Goal: Task Accomplishment & Management: Manage account settings

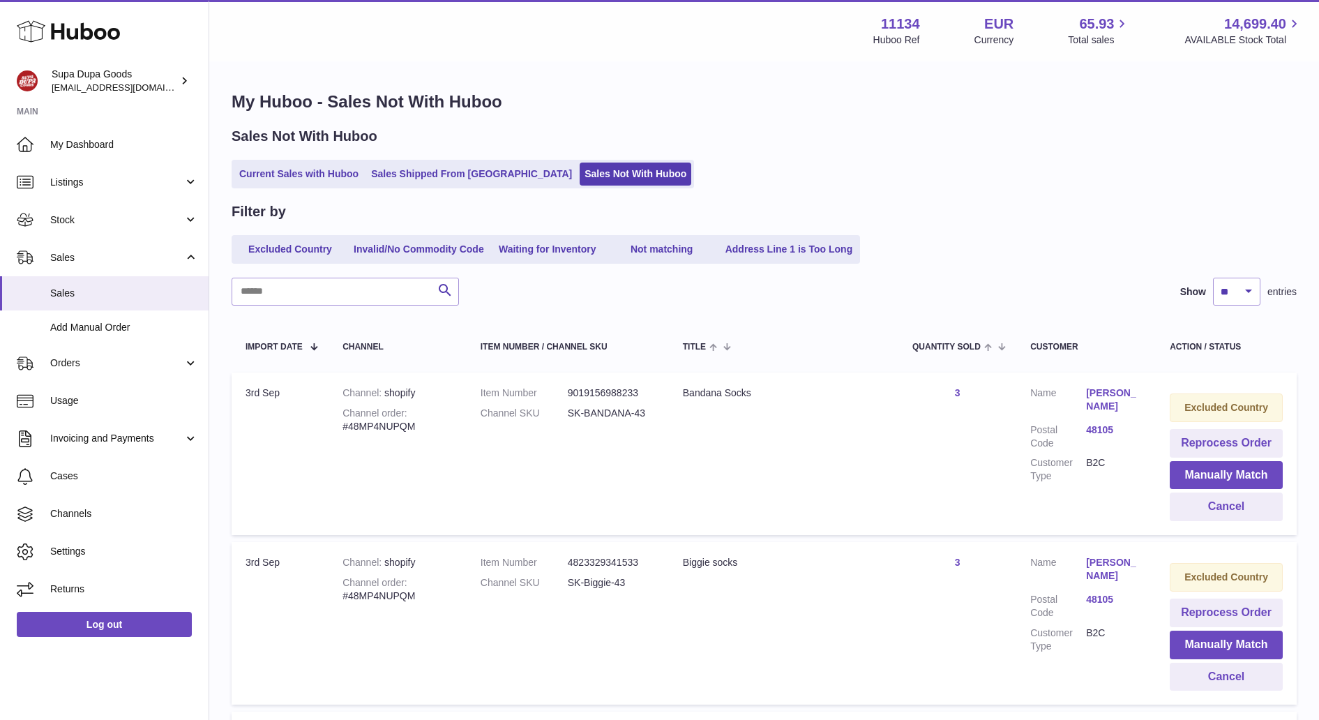
click at [590, 283] on div "Search Show ** ** ** *** entries" at bounding box center [764, 292] width 1065 height 28
click at [316, 173] on link "Current Sales with Huboo" at bounding box center [298, 173] width 129 height 23
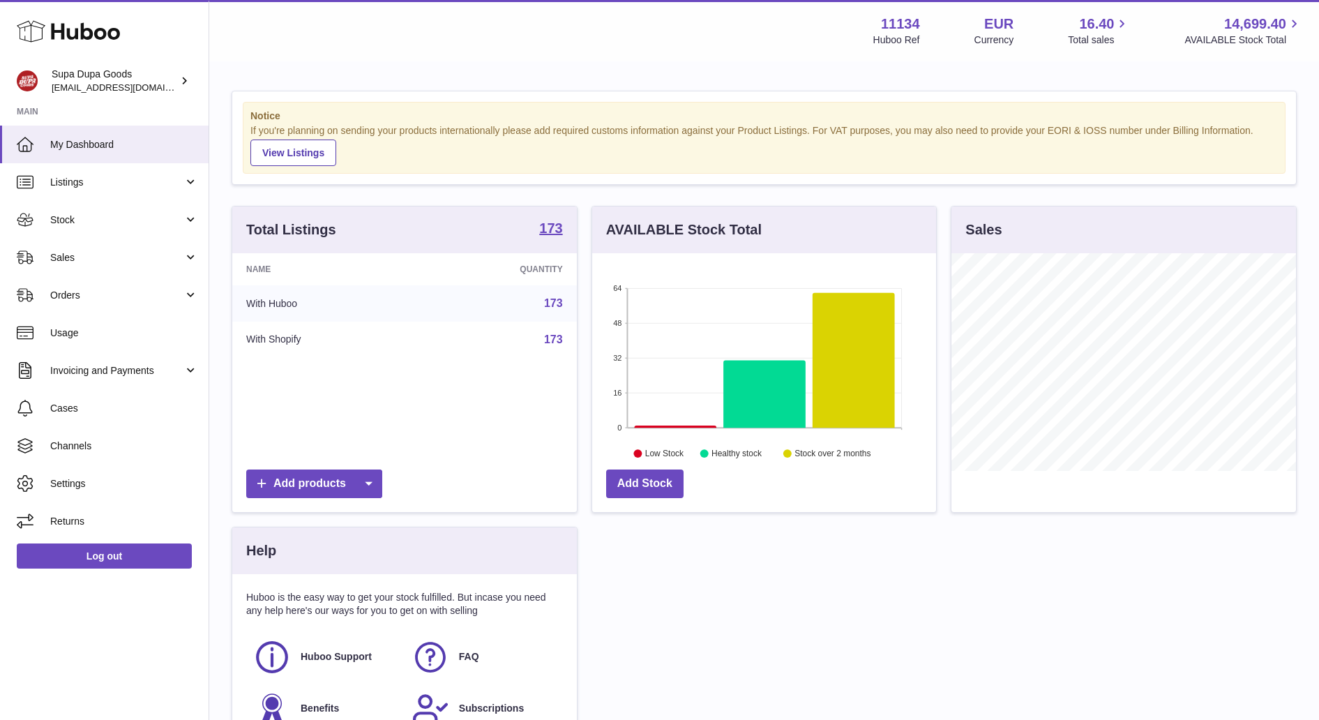
scroll to position [218, 344]
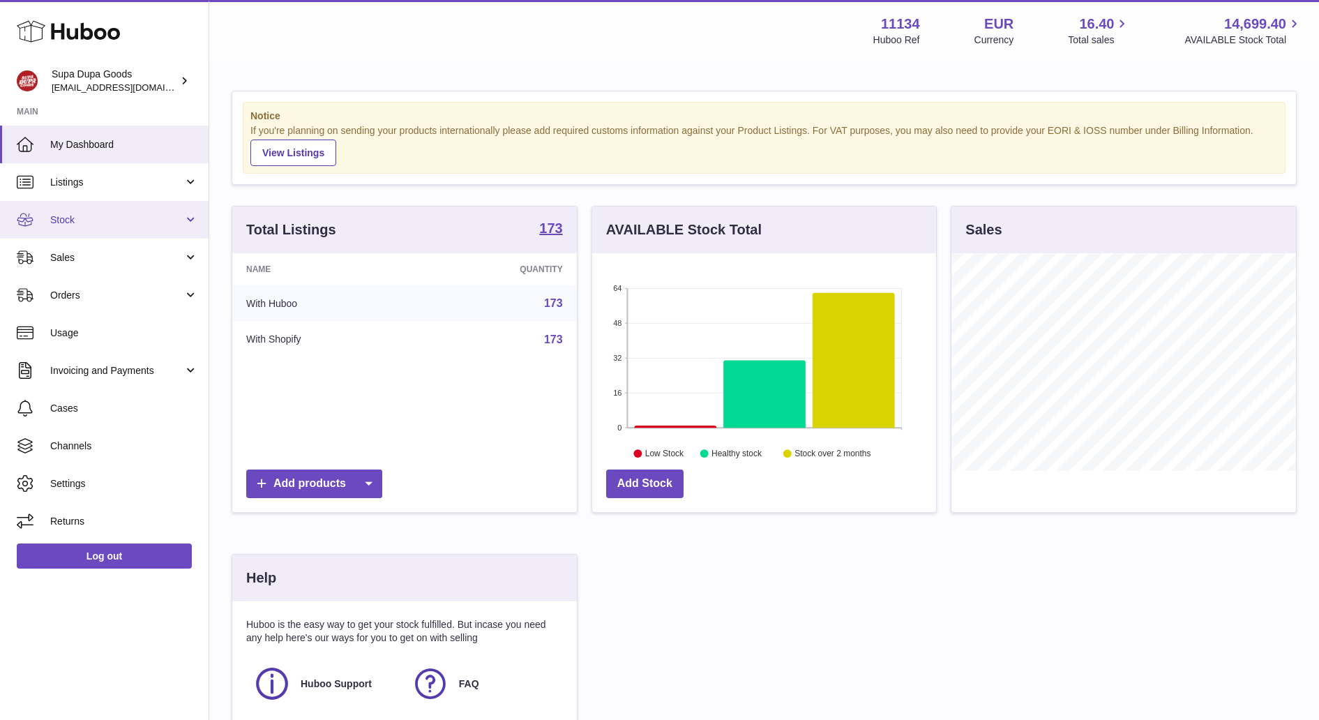
click at [86, 223] on span "Stock" at bounding box center [116, 219] width 133 height 13
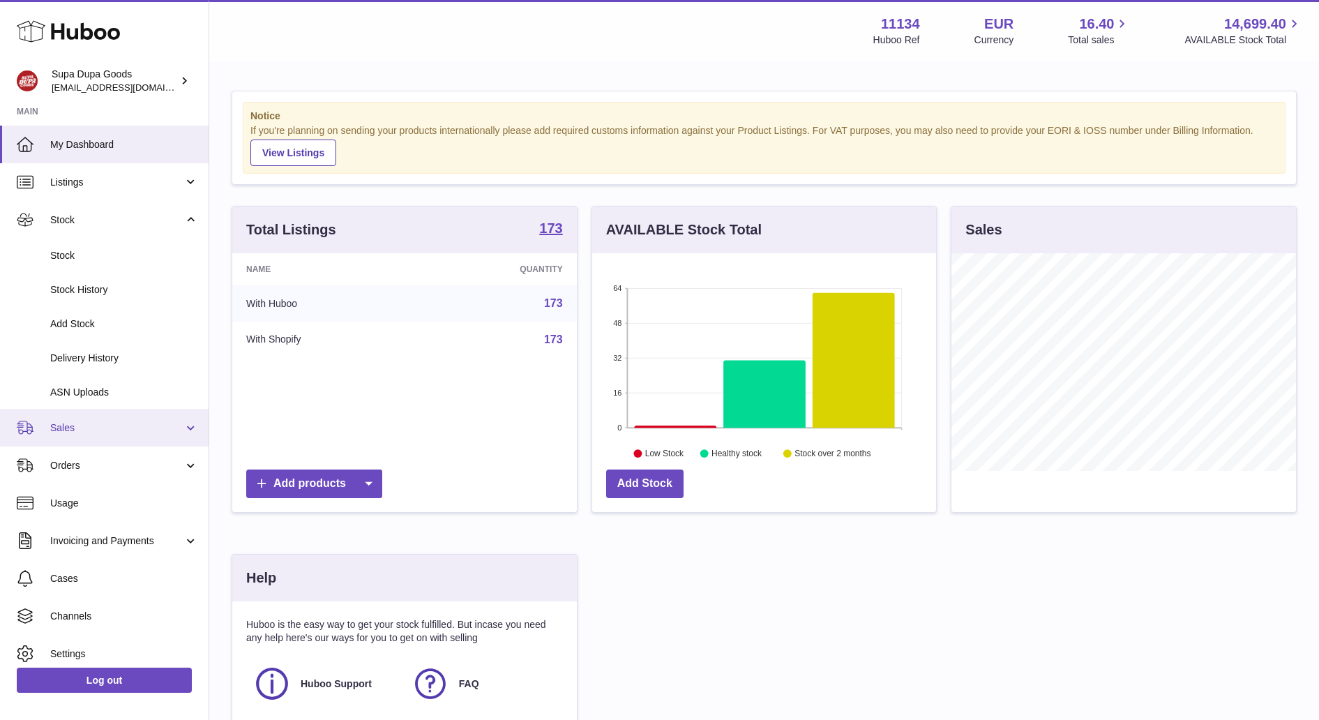
click at [98, 431] on span "Sales" at bounding box center [116, 427] width 133 height 13
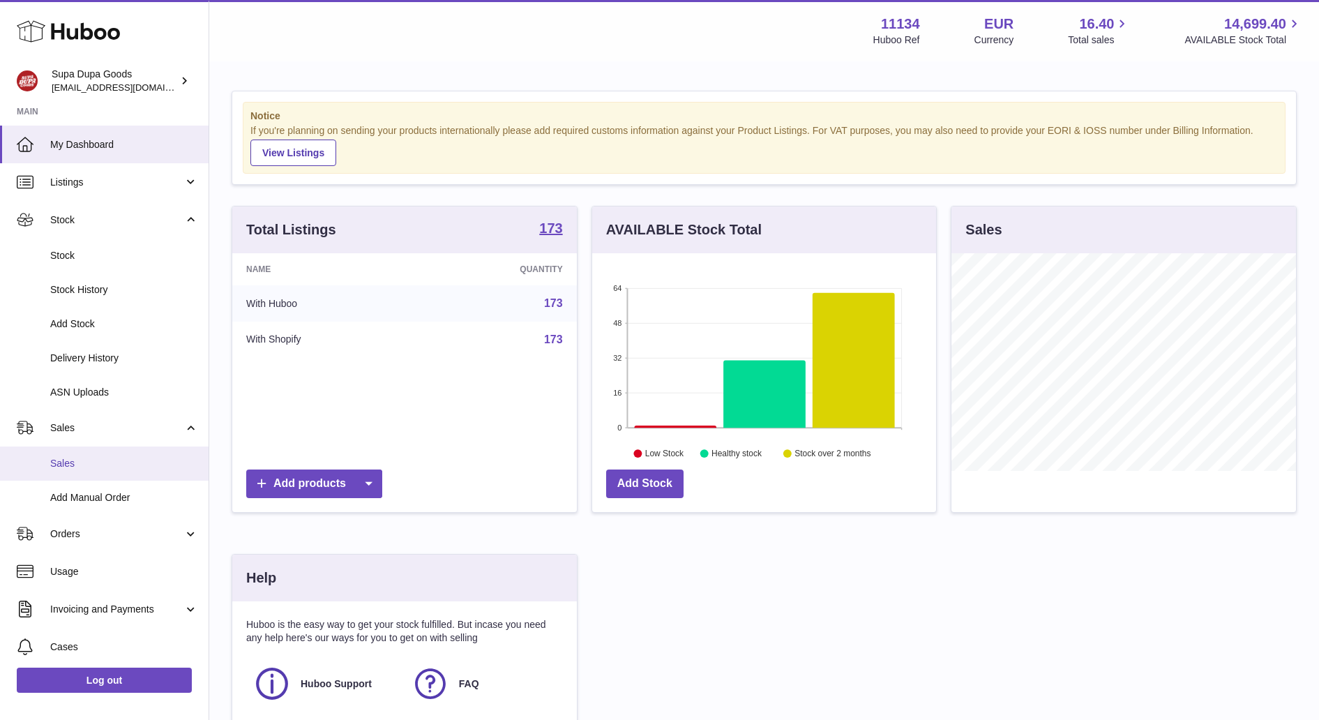
click at [97, 457] on span "Sales" at bounding box center [124, 463] width 148 height 13
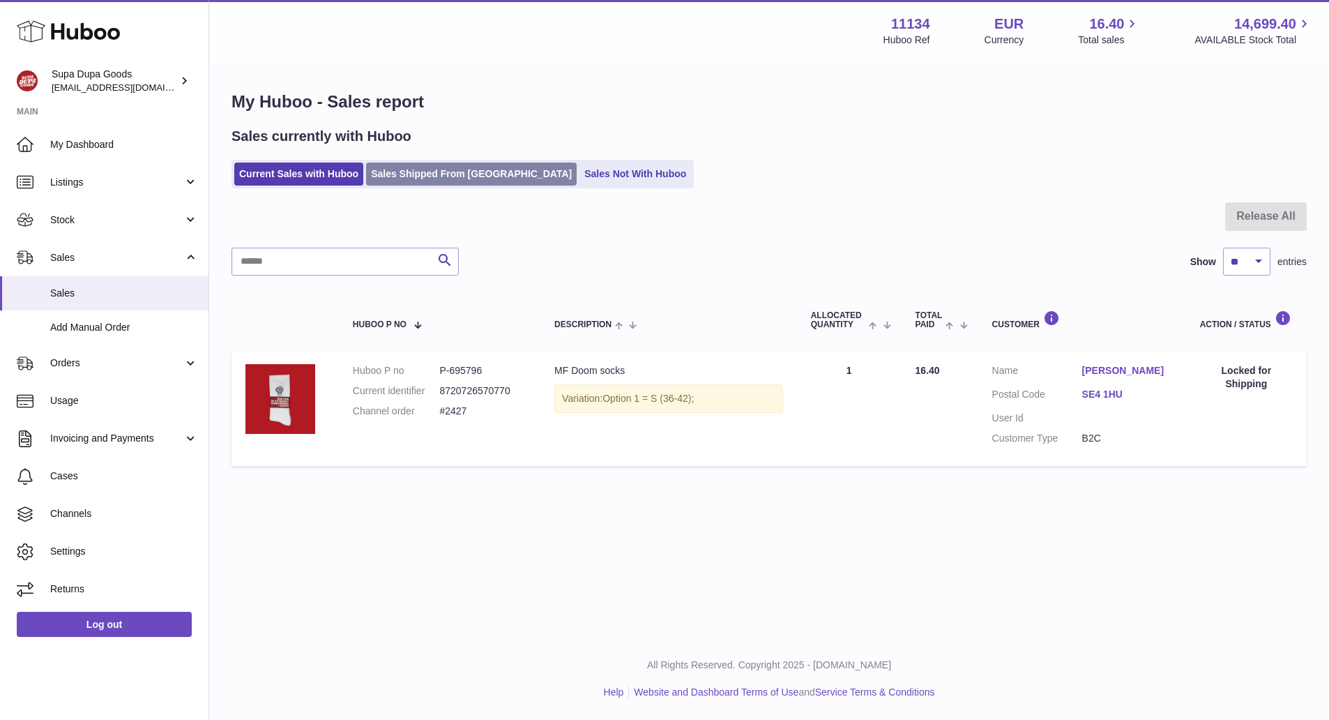
click at [462, 174] on link "Sales Shipped From [GEOGRAPHIC_DATA]" at bounding box center [471, 173] width 211 height 23
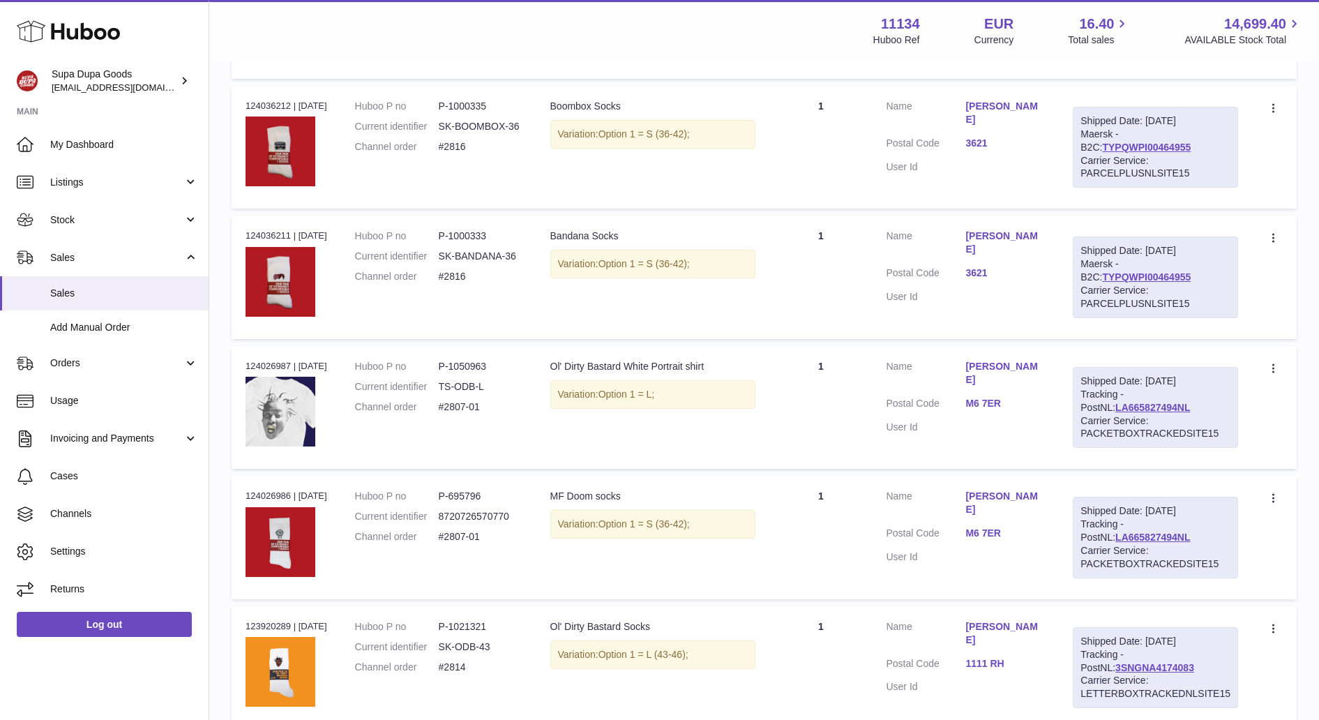
scroll to position [1056, 0]
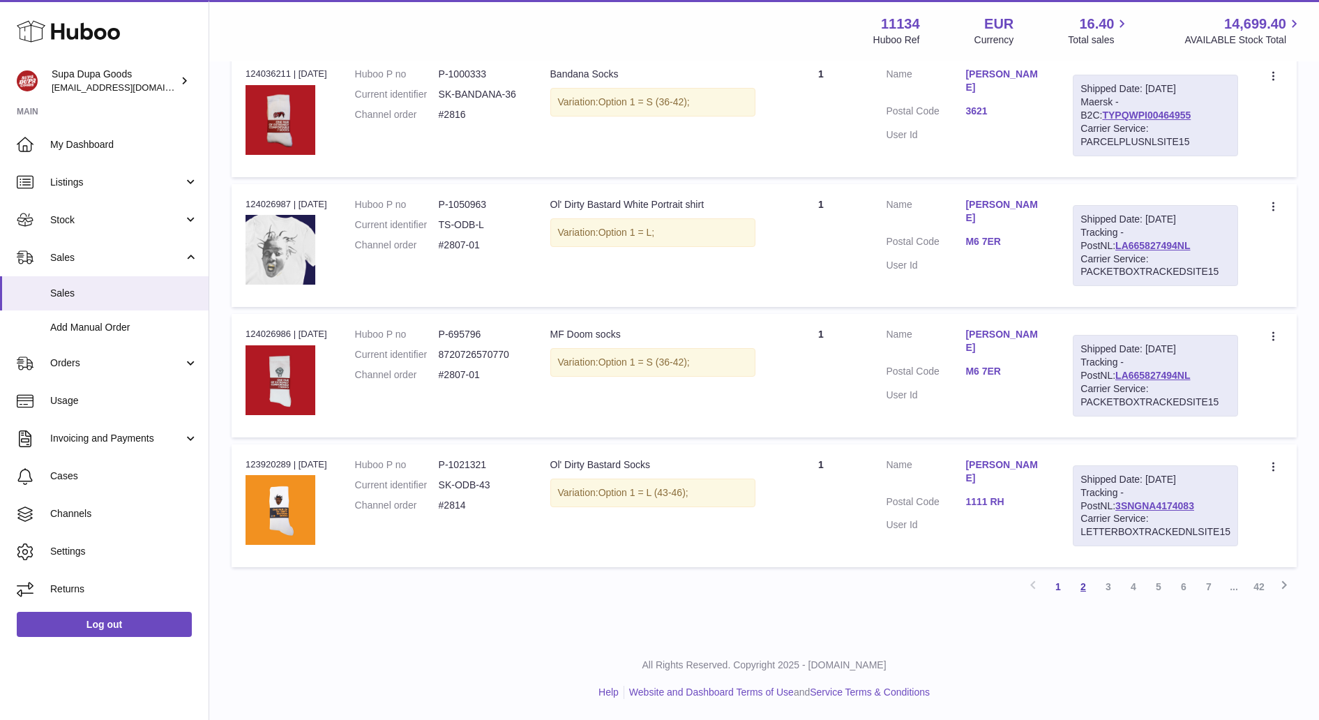
click at [1081, 582] on link "2" at bounding box center [1082, 586] width 25 height 25
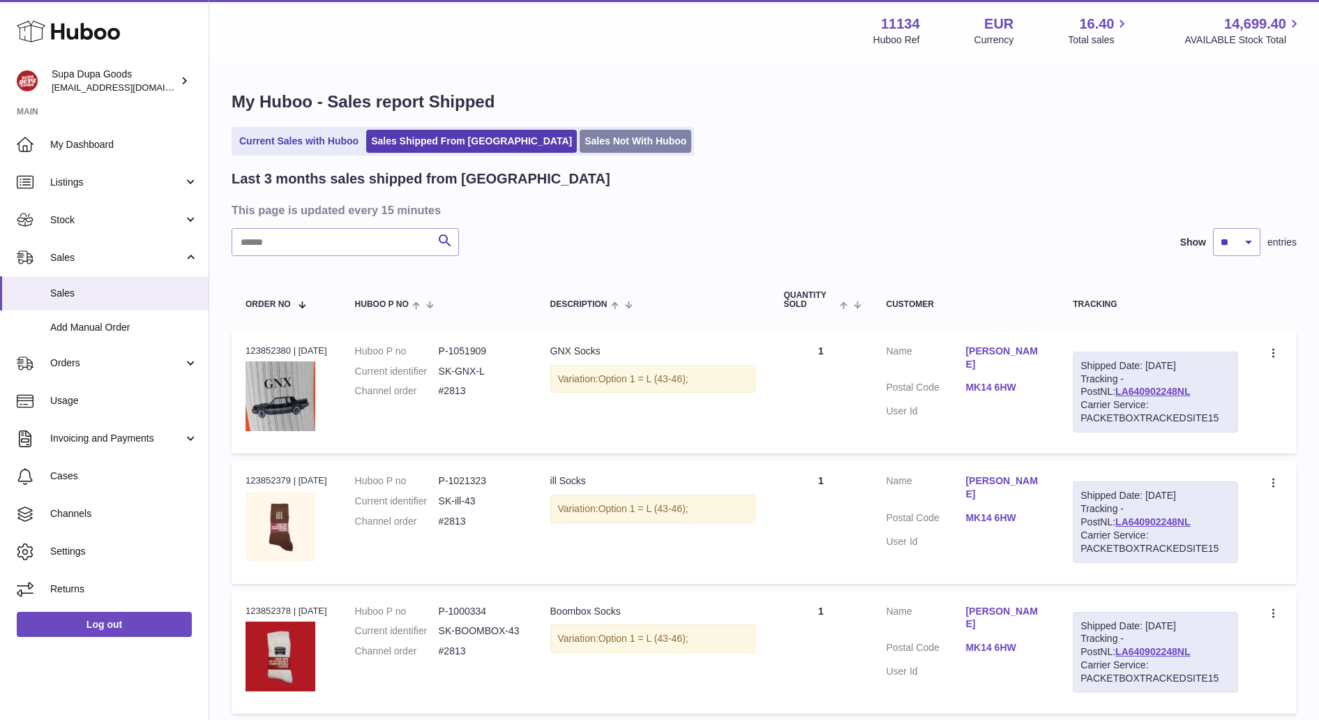
click at [618, 133] on link "Sales Not With Huboo" at bounding box center [636, 141] width 112 height 23
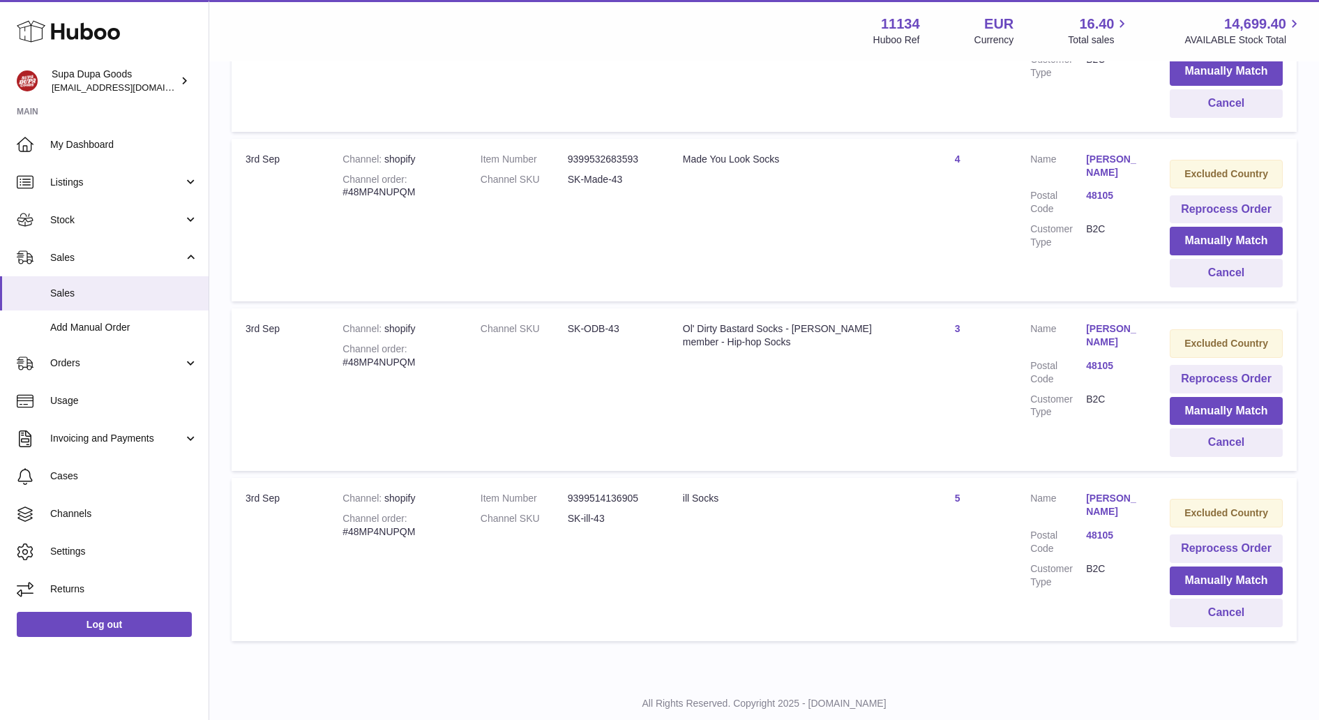
scroll to position [752, 0]
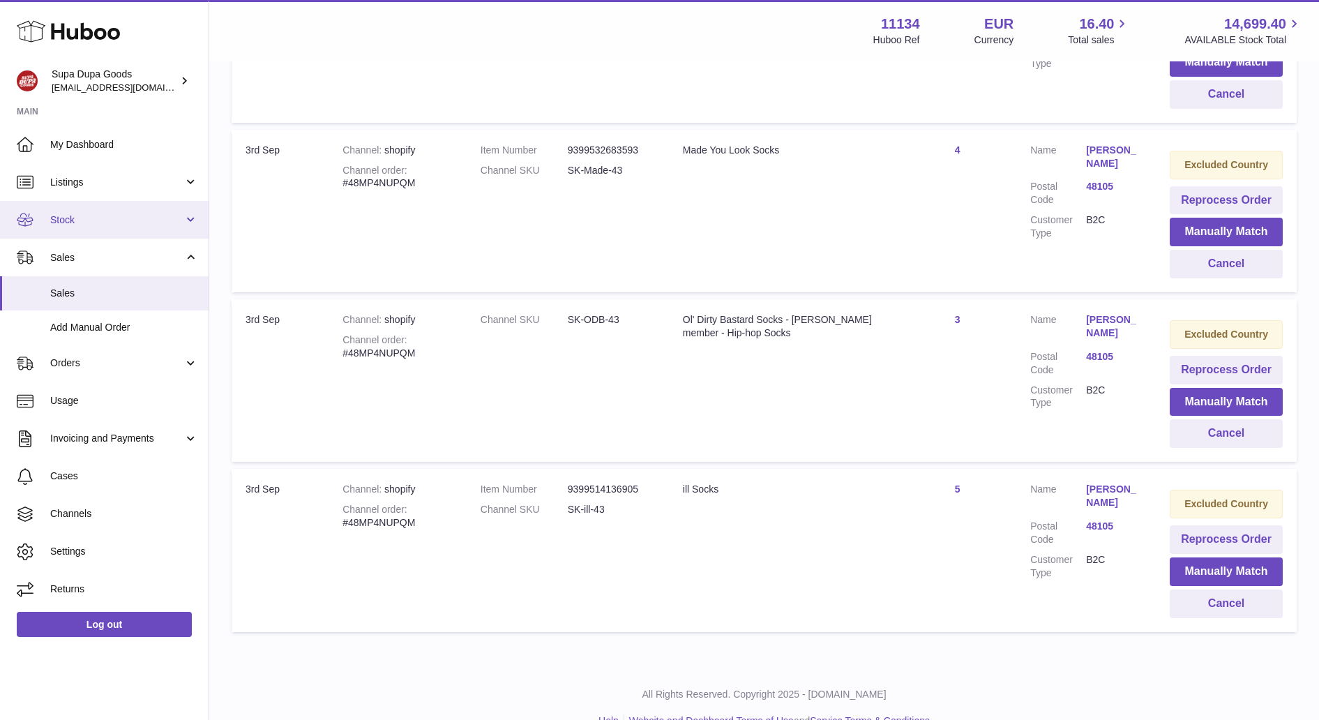
click at [75, 225] on span "Stock" at bounding box center [116, 219] width 133 height 13
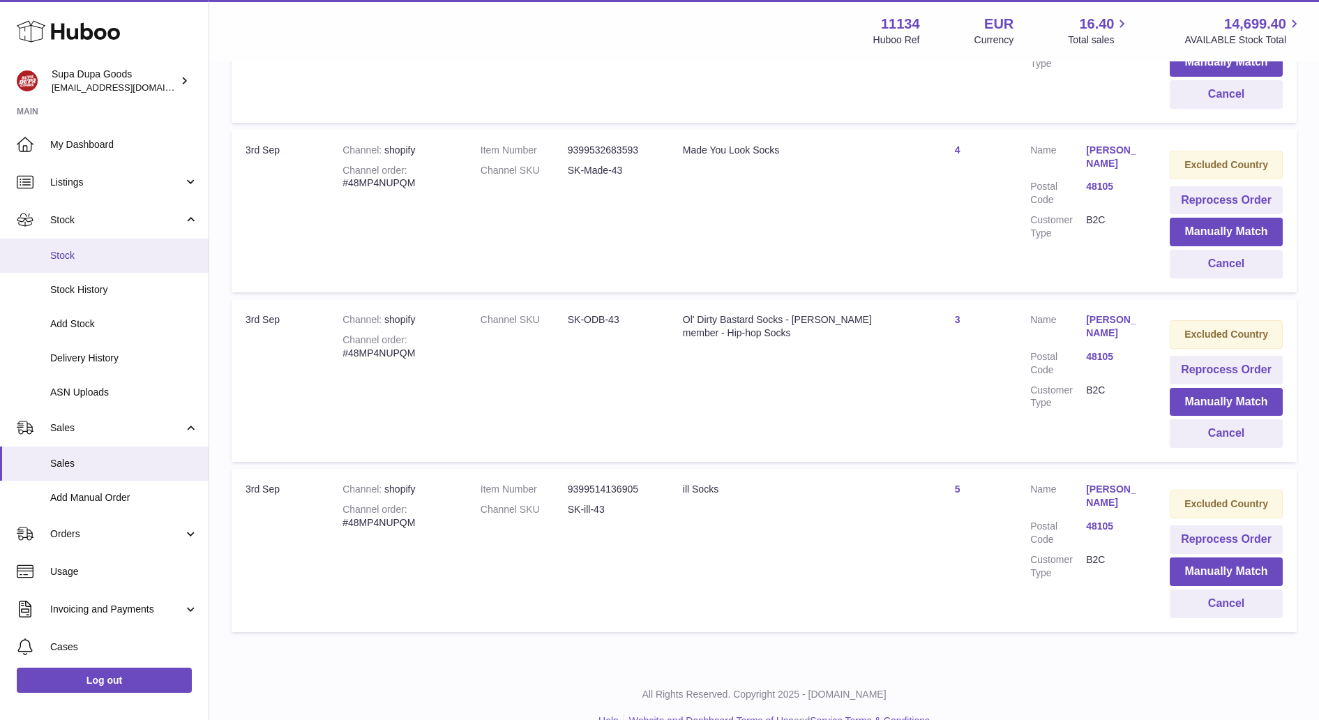
click at [72, 251] on span "Stock" at bounding box center [124, 255] width 148 height 13
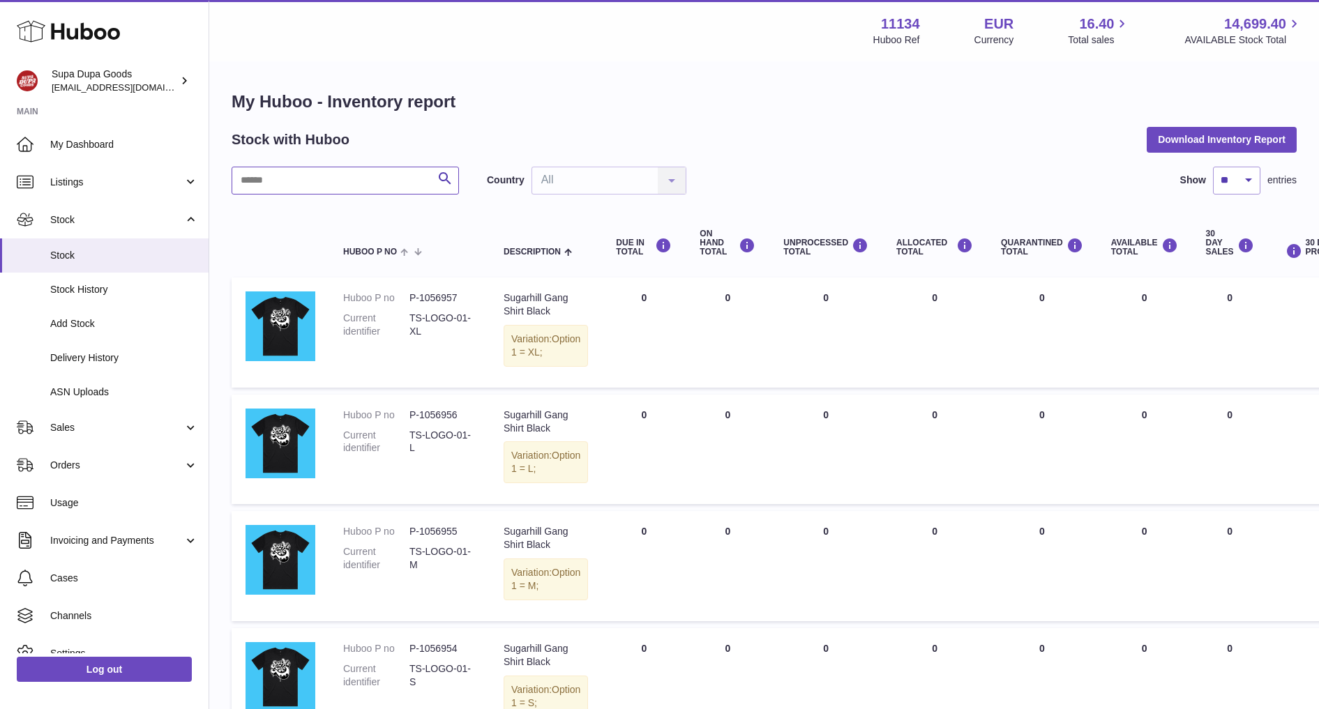
click at [383, 175] on input "text" at bounding box center [345, 181] width 227 height 28
type input "***"
click at [1213, 181] on select "** ** ** ***" at bounding box center [1236, 181] width 47 height 28
select select "**"
click at [1213, 167] on select "** ** ** ***" at bounding box center [1236, 181] width 47 height 28
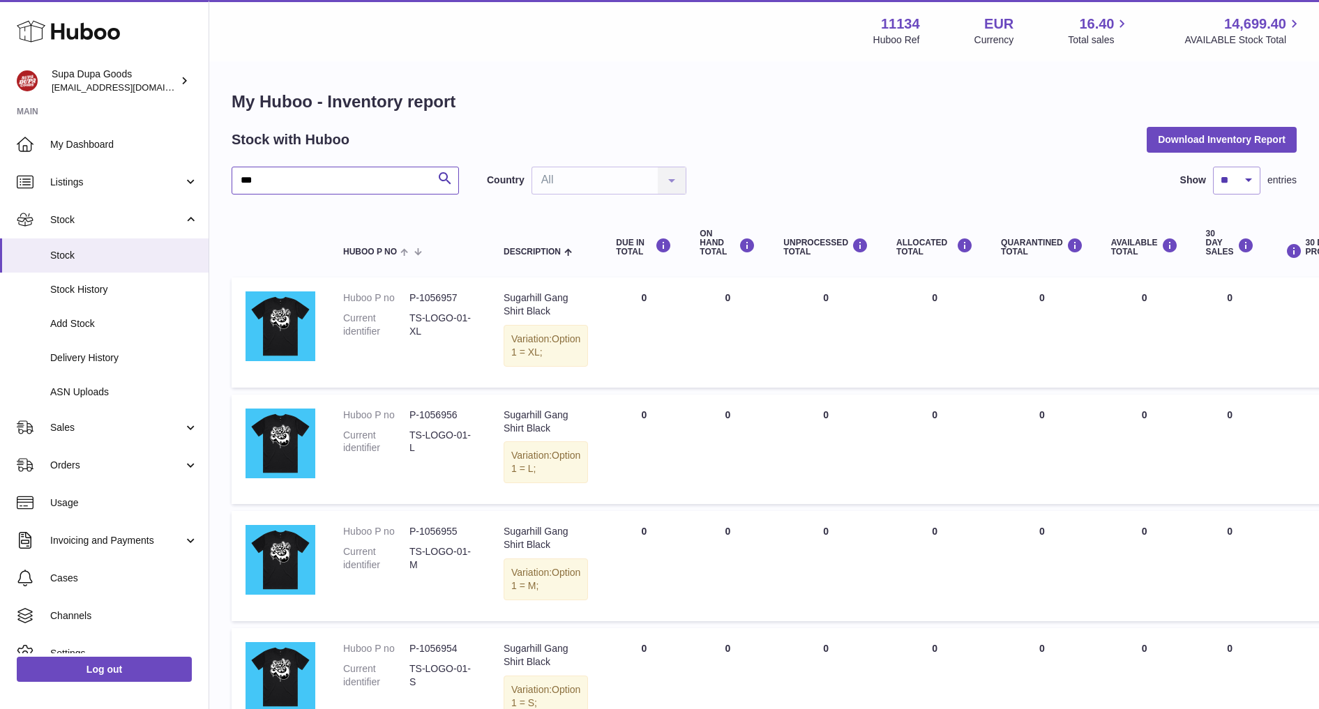
click at [350, 183] on input "***" at bounding box center [345, 181] width 227 height 28
type input "*******"
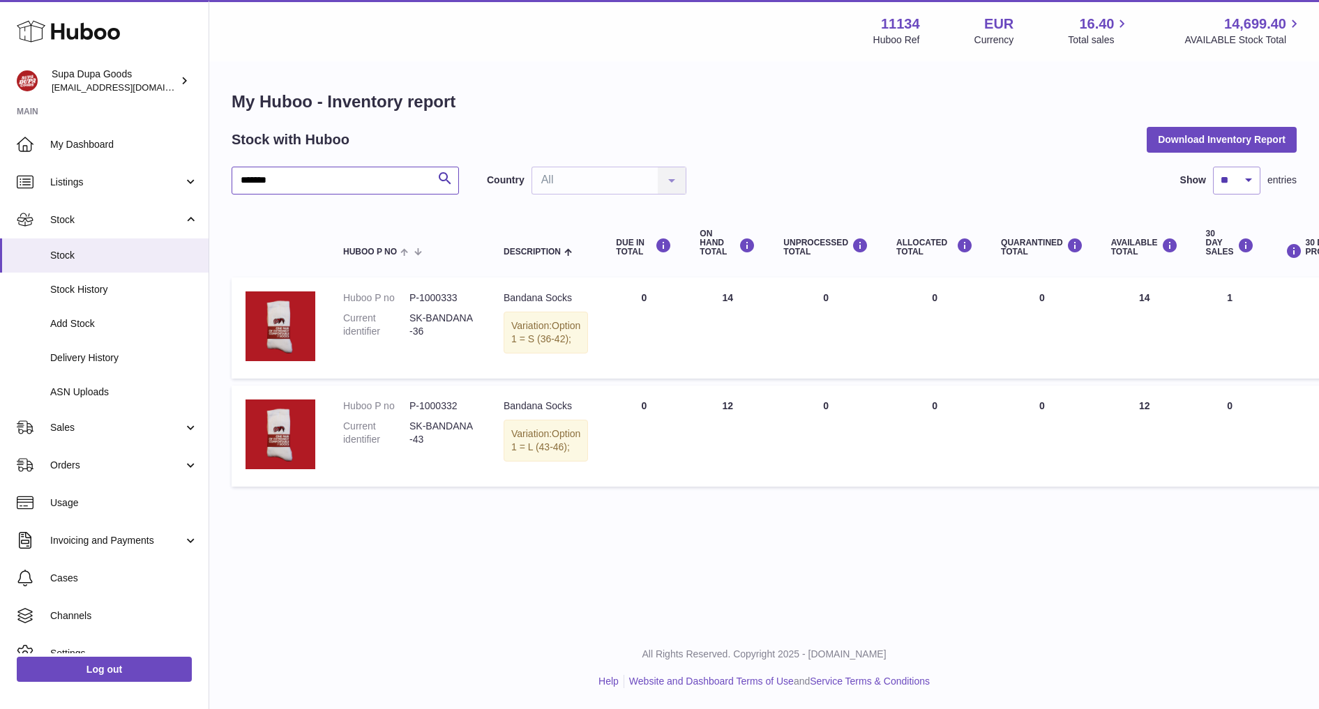
scroll to position [10, 0]
click at [73, 439] on link "Sales" at bounding box center [104, 428] width 209 height 38
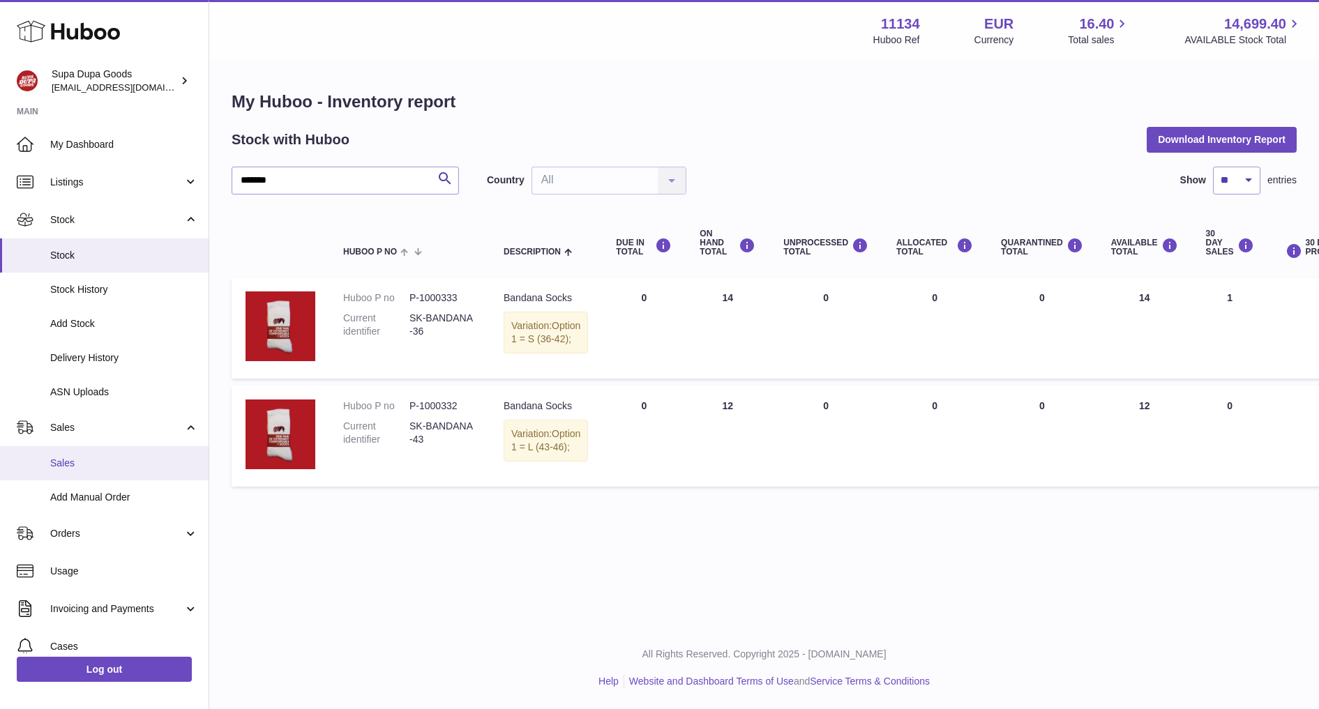
click at [66, 460] on span "Sales" at bounding box center [124, 463] width 148 height 13
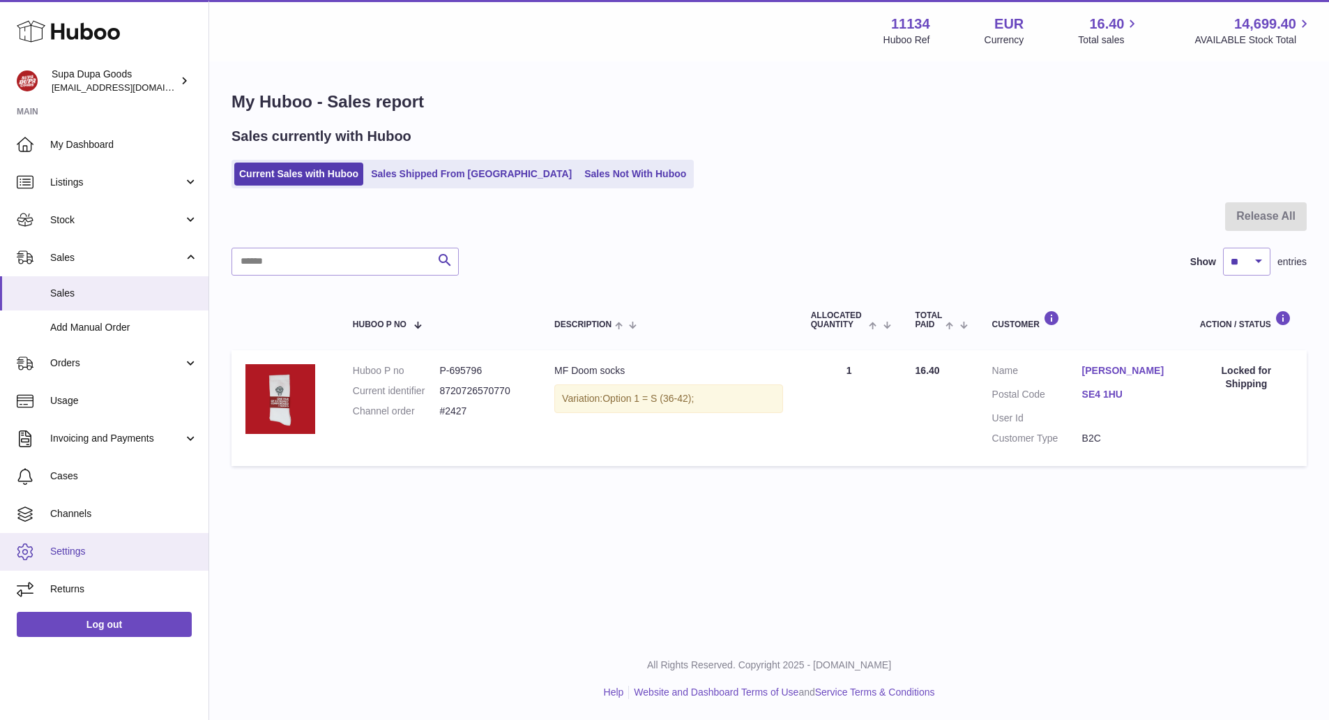
click at [70, 540] on link "Settings" at bounding box center [104, 552] width 209 height 38
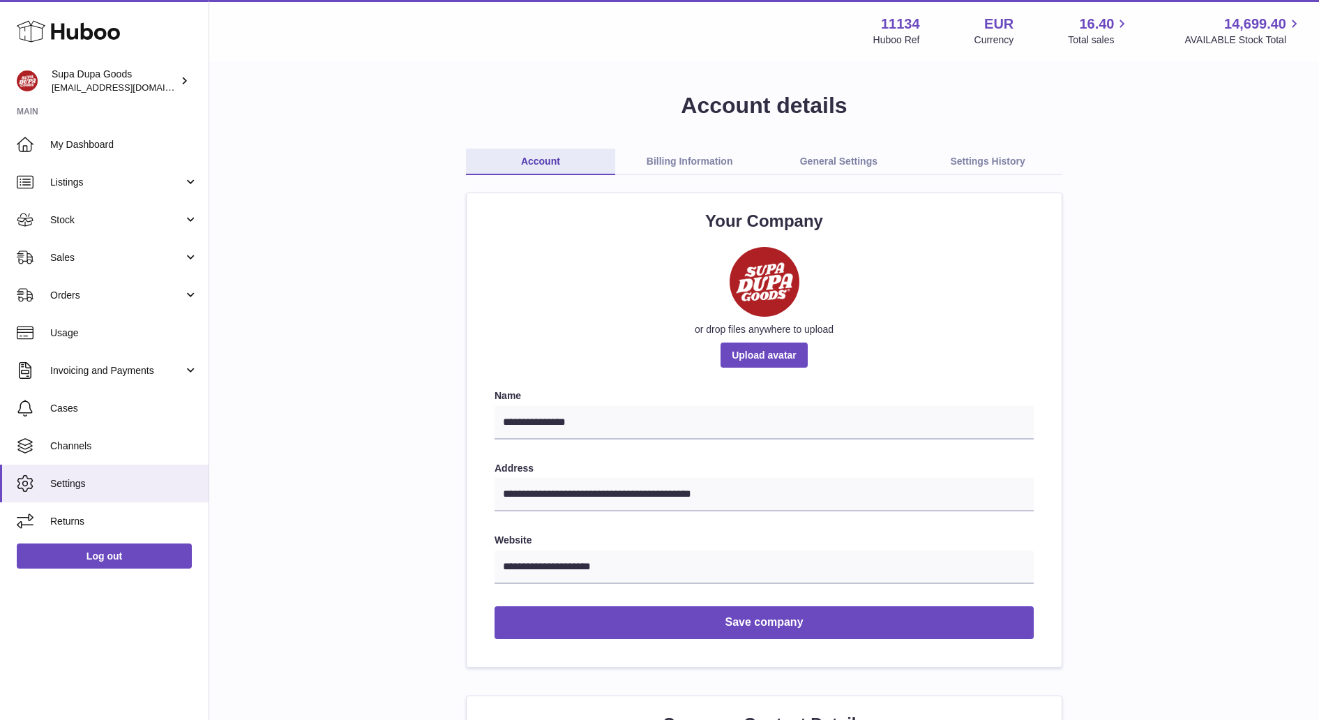
click at [844, 158] on link "General Settings" at bounding box center [838, 162] width 149 height 26
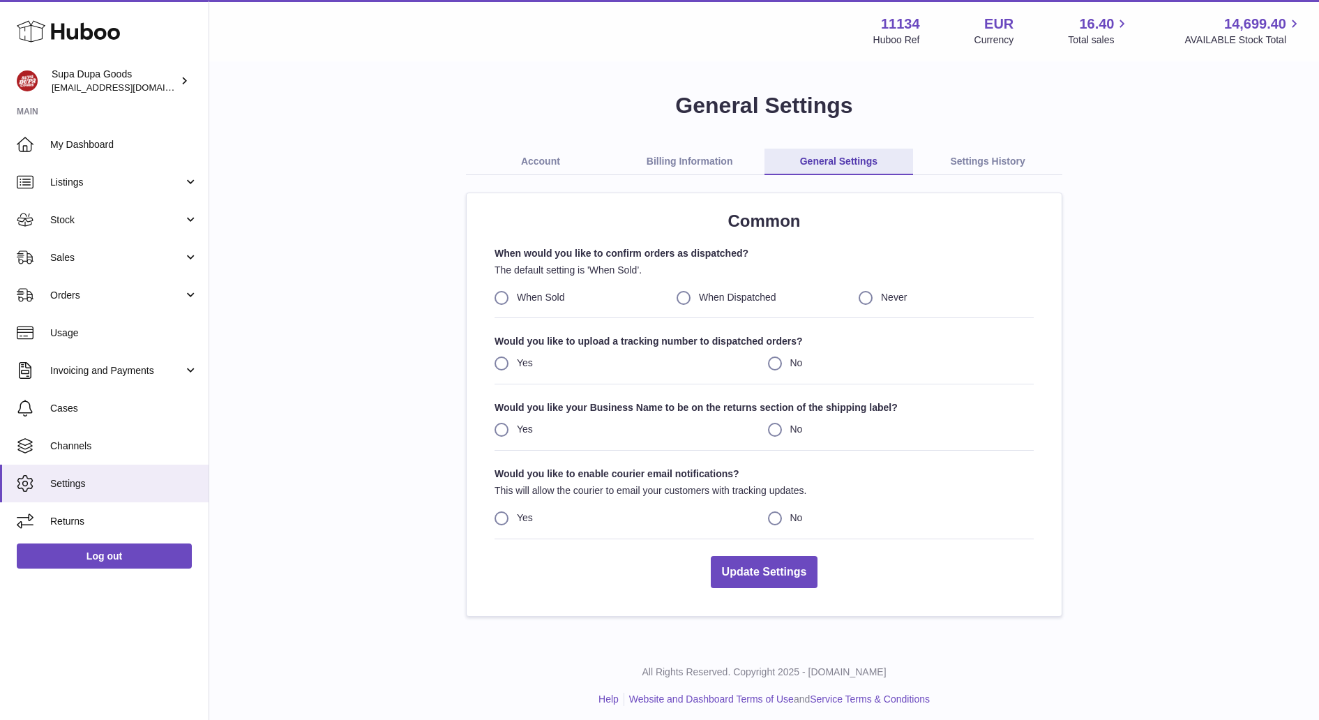
scroll to position [7, 0]
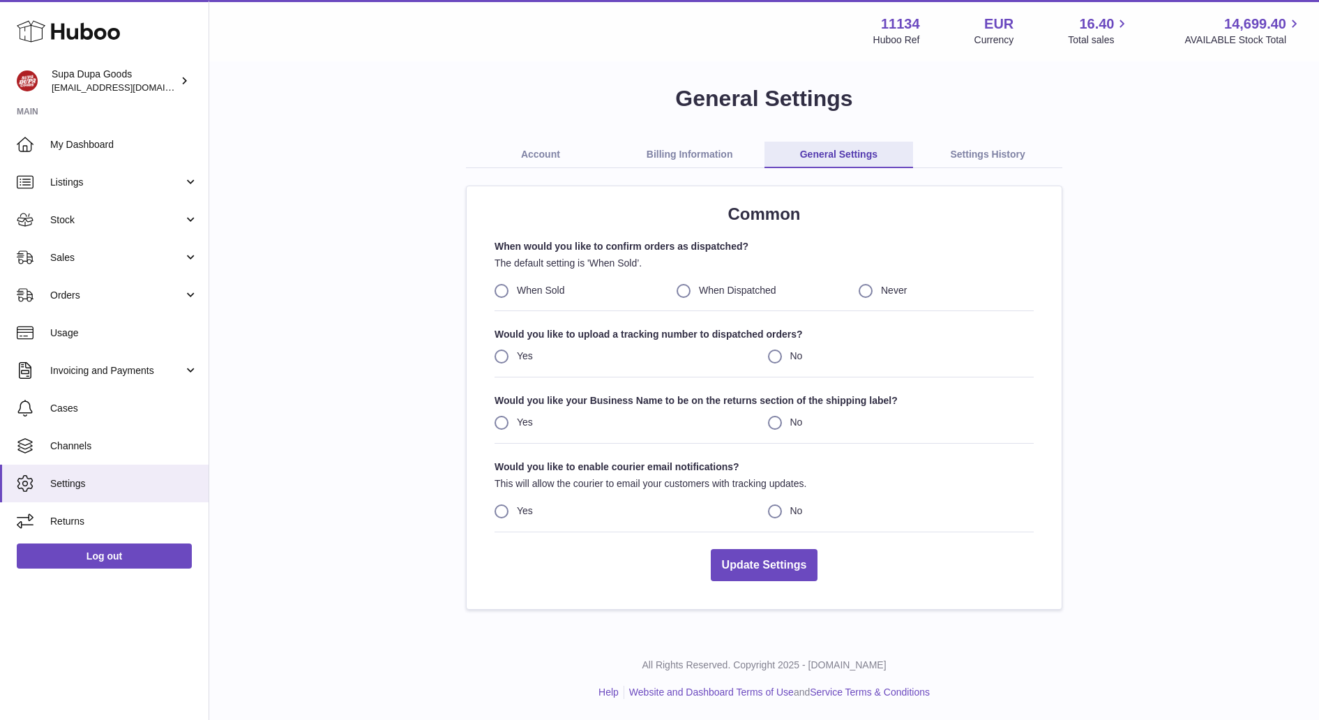
click at [1032, 154] on link "Settings History" at bounding box center [987, 155] width 149 height 26
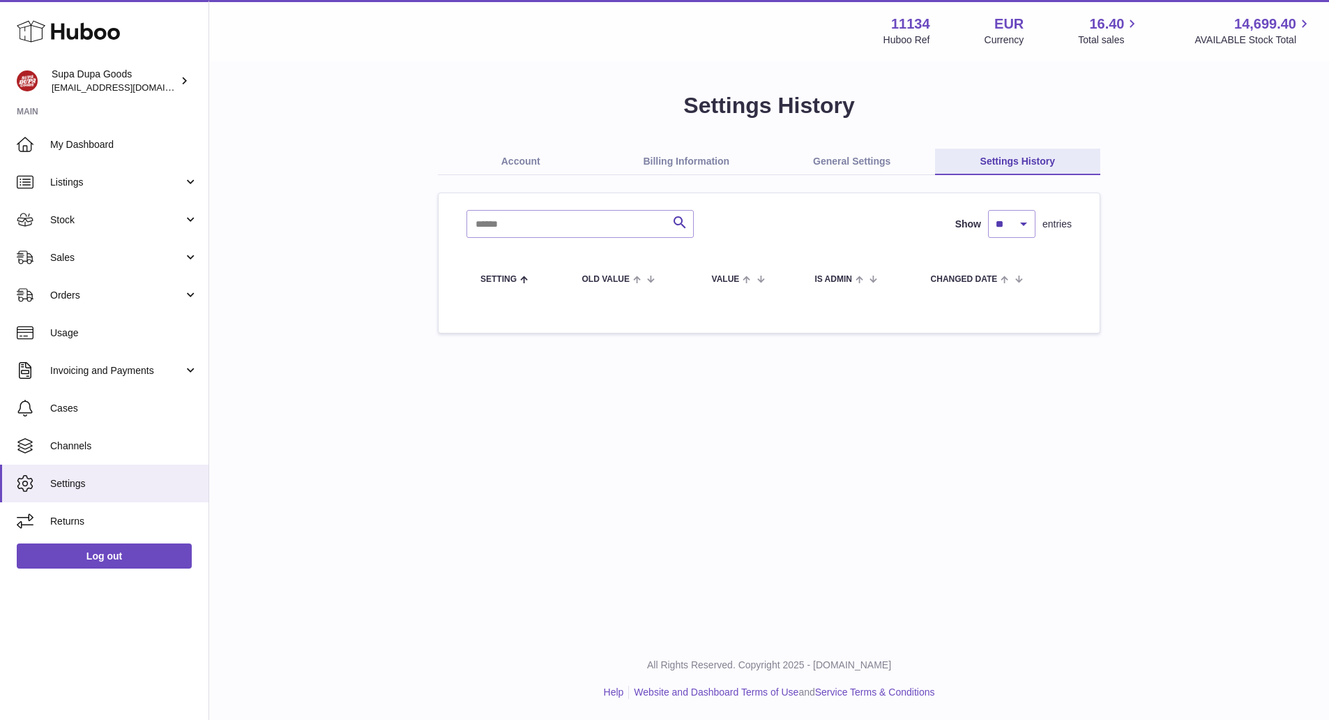
click at [672, 164] on link "Billing Information" at bounding box center [687, 162] width 166 height 26
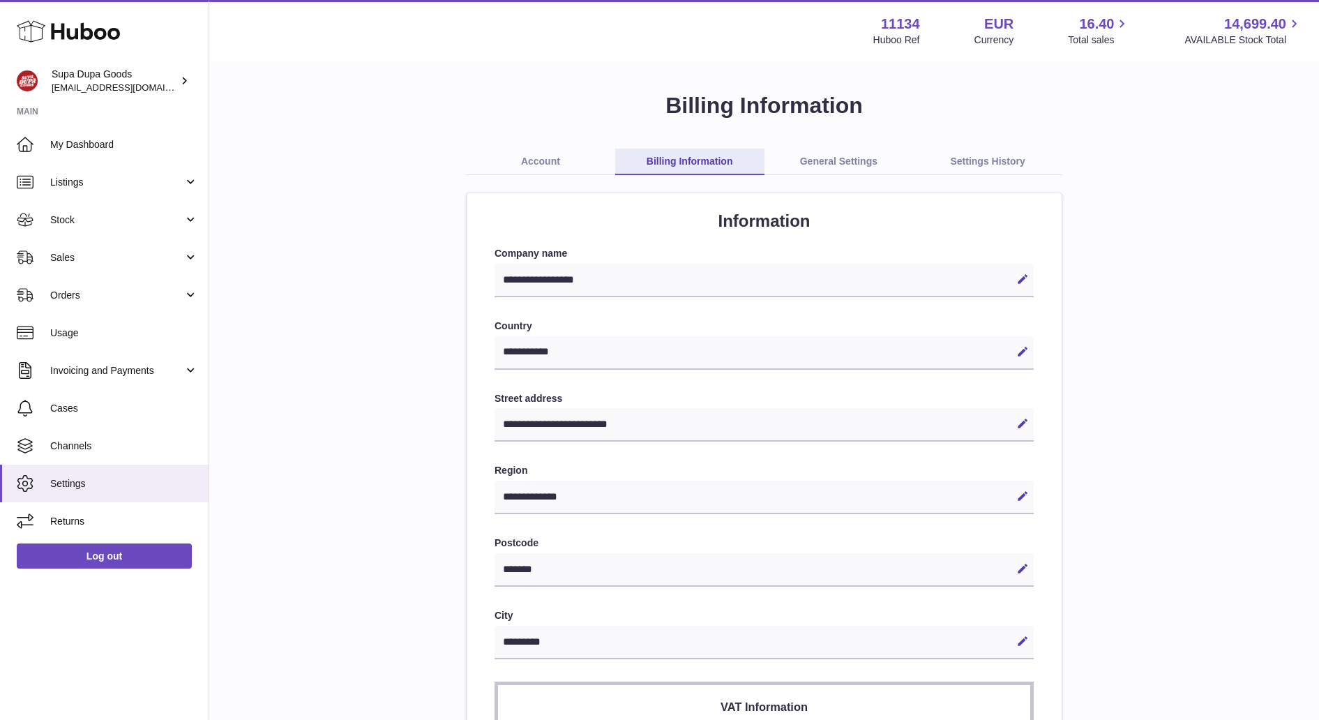
select select "**"
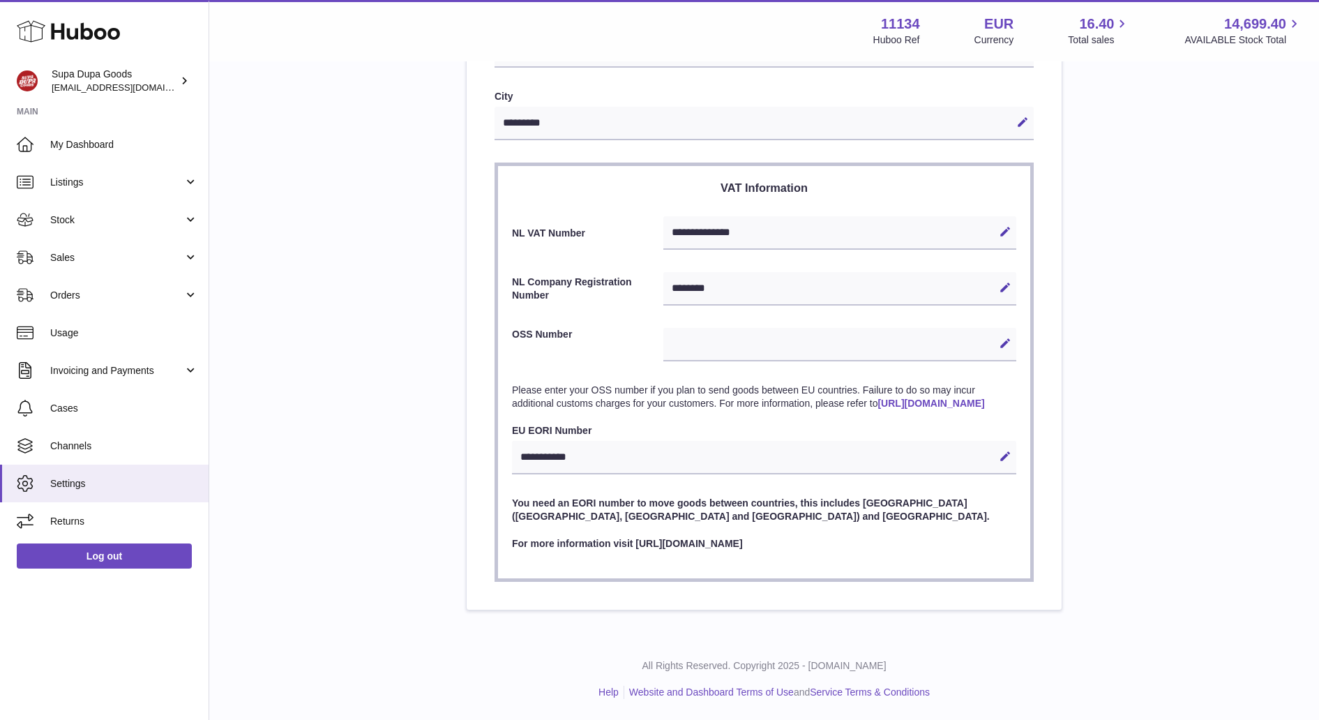
scroll to position [22, 0]
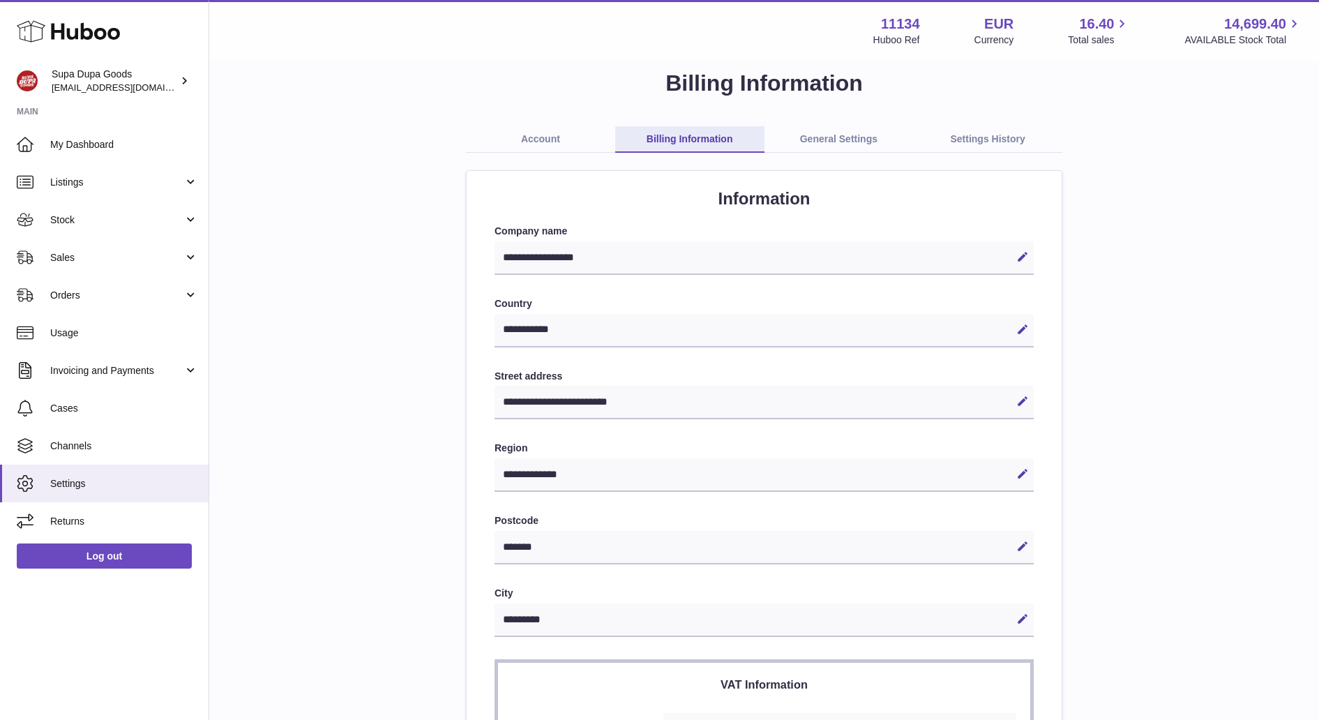
click at [544, 145] on link "Account" at bounding box center [540, 139] width 149 height 26
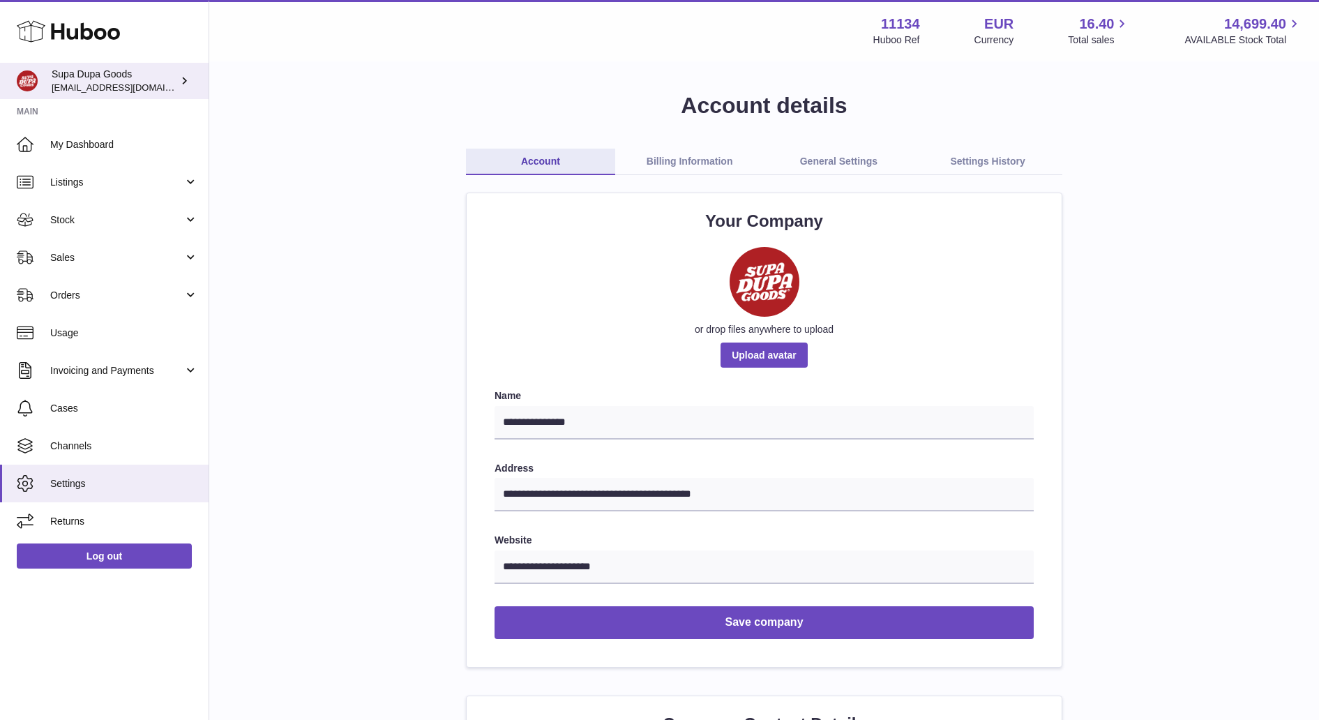
click at [157, 82] on span "[EMAIL_ADDRESS][DOMAIN_NAME]" at bounding box center [128, 87] width 153 height 11
click at [732, 164] on link "Billing Information" at bounding box center [689, 162] width 149 height 26
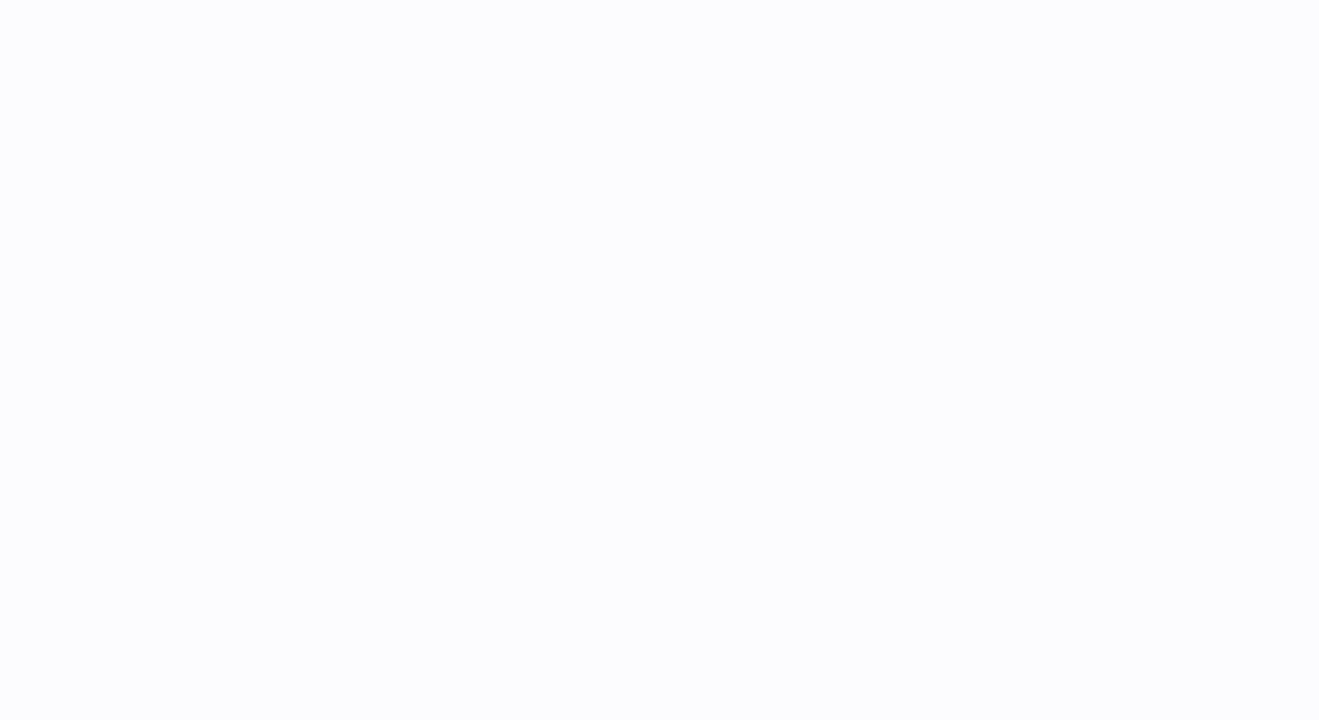
select select "**"
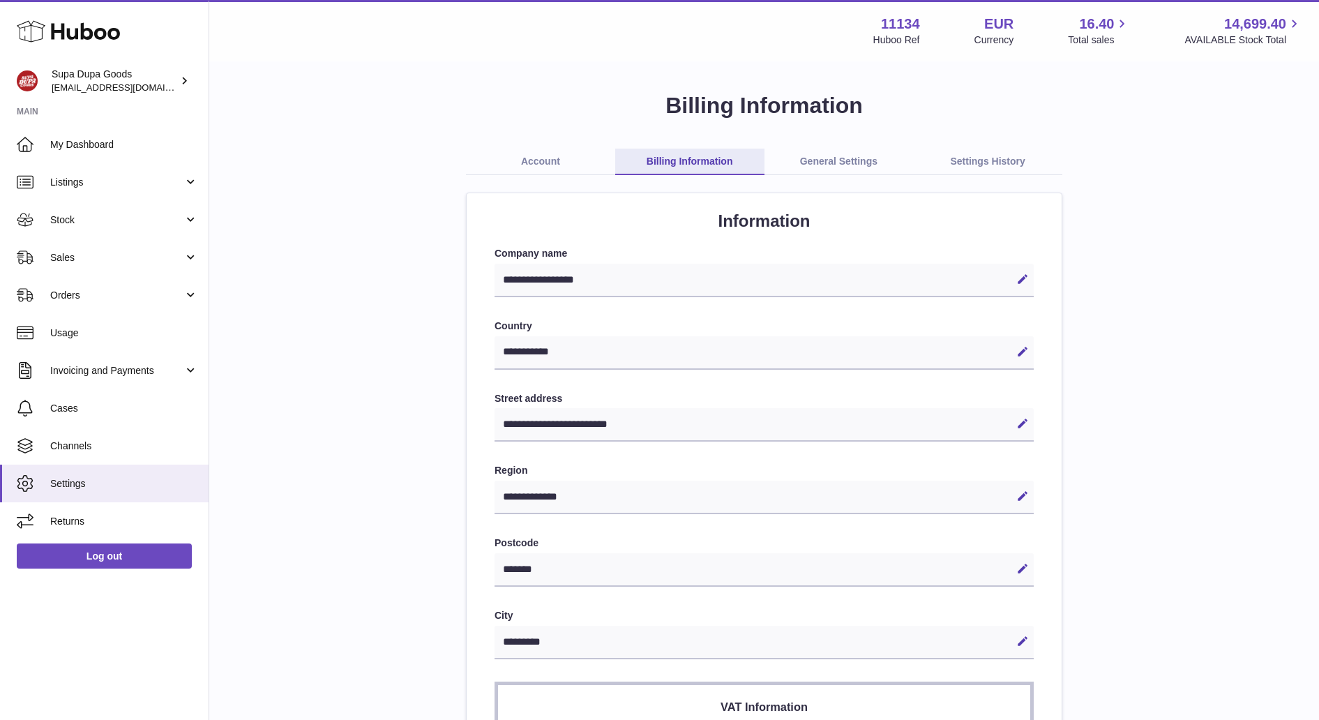
click at [855, 165] on link "General Settings" at bounding box center [838, 162] width 149 height 26
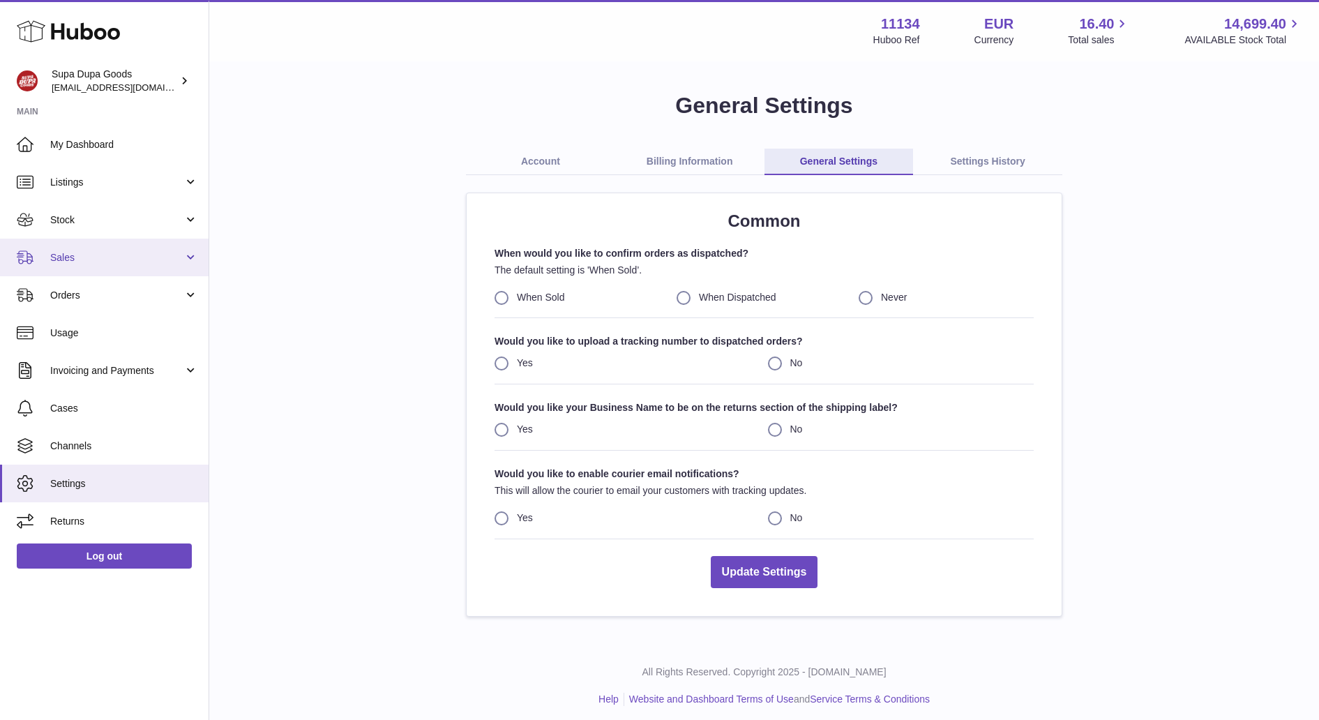
click at [153, 262] on span "Sales" at bounding box center [116, 257] width 133 height 13
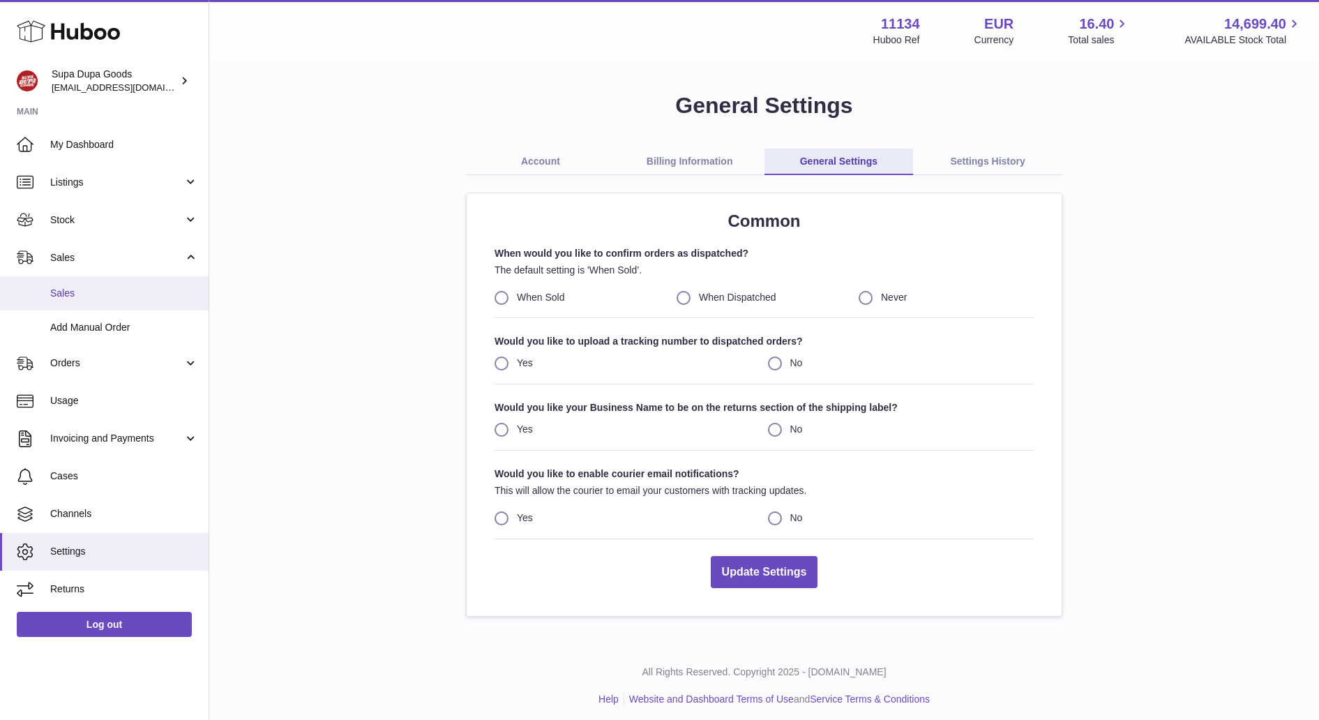
click at [93, 293] on span "Sales" at bounding box center [124, 293] width 148 height 13
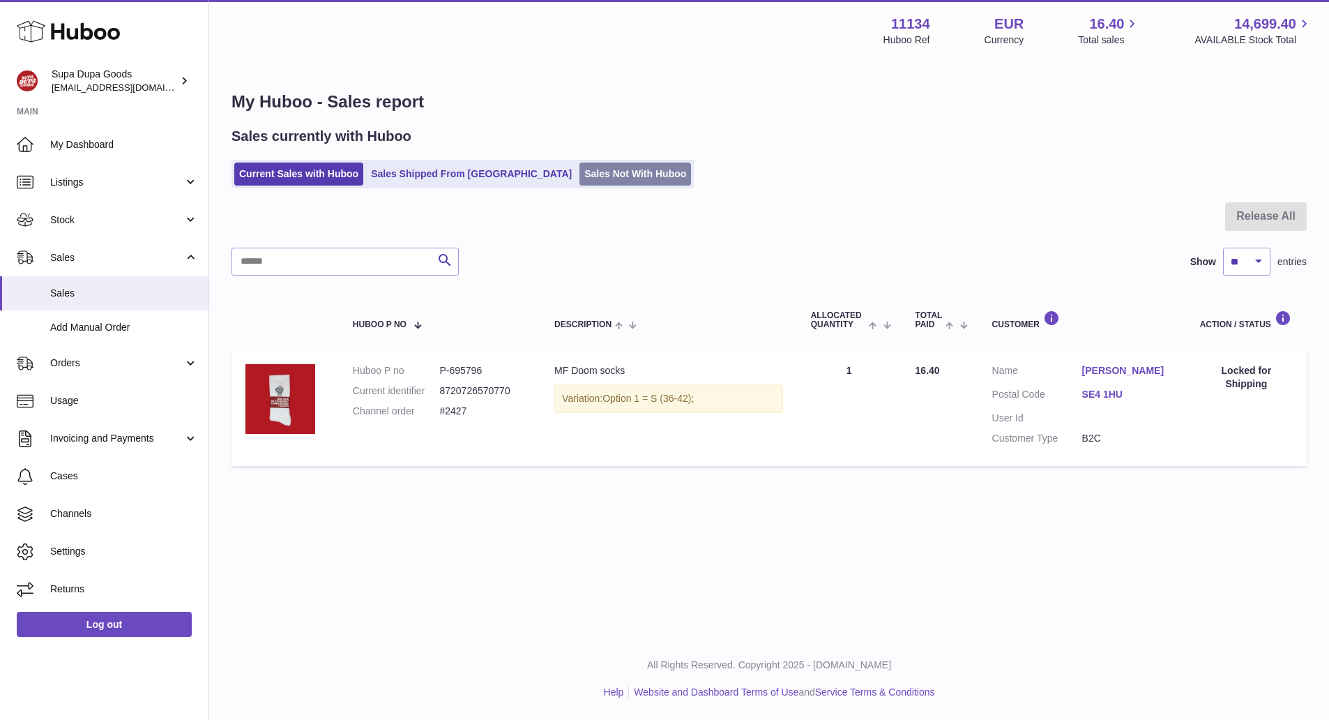
click at [580, 174] on link "Sales Not With Huboo" at bounding box center [636, 173] width 112 height 23
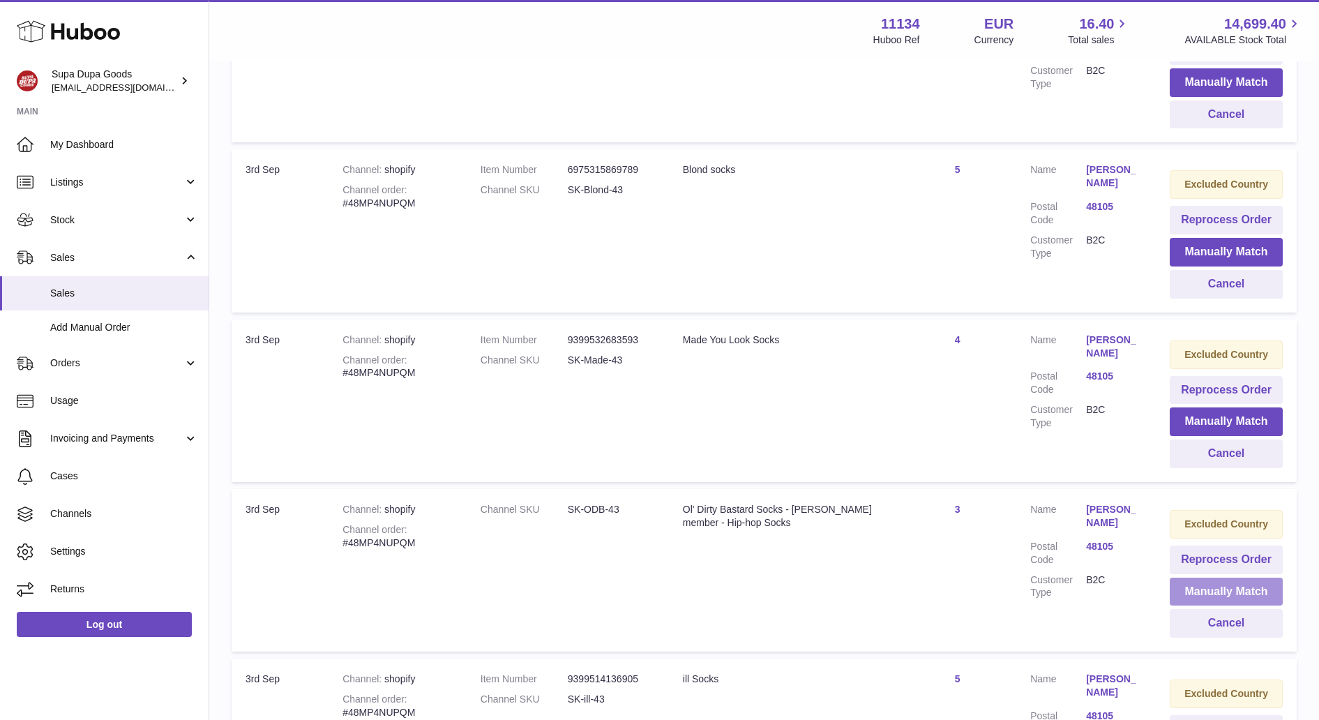
scroll to position [780, 0]
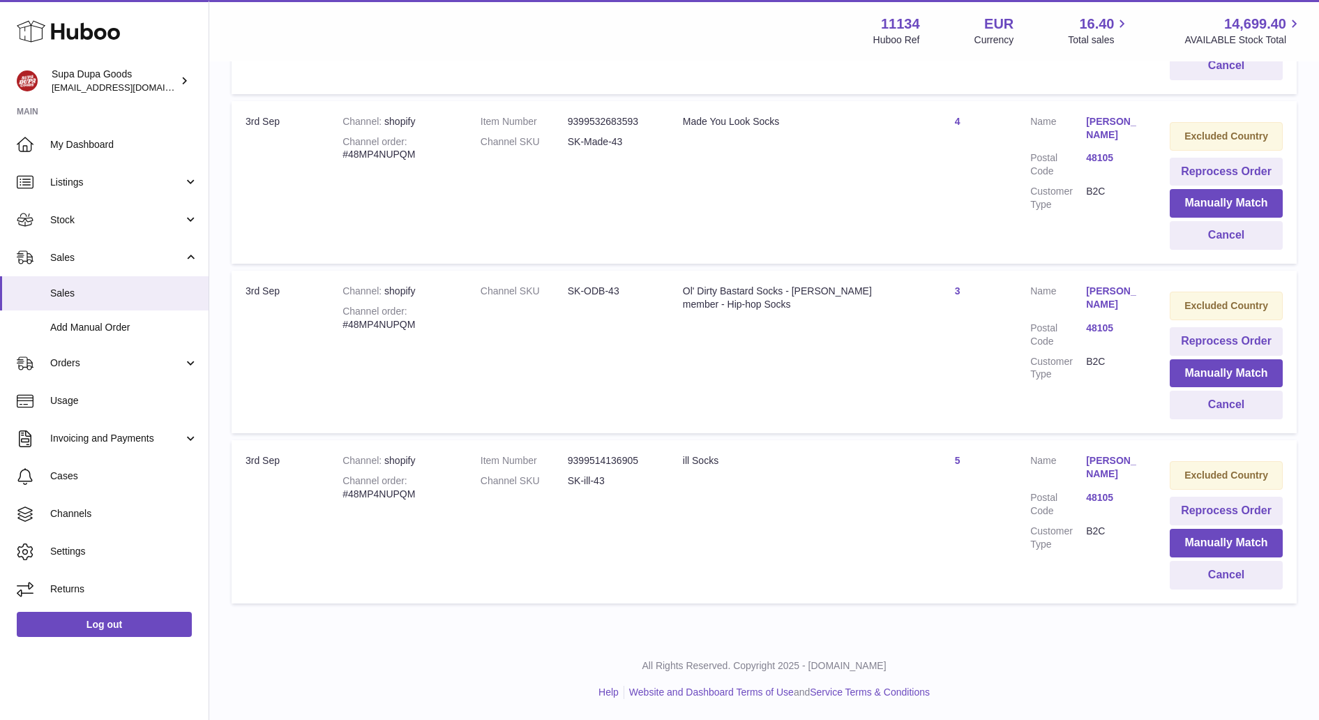
click at [1234, 476] on strong "Excluded Country" at bounding box center [1226, 474] width 84 height 11
click at [82, 513] on span "Channels" at bounding box center [124, 513] width 148 height 13
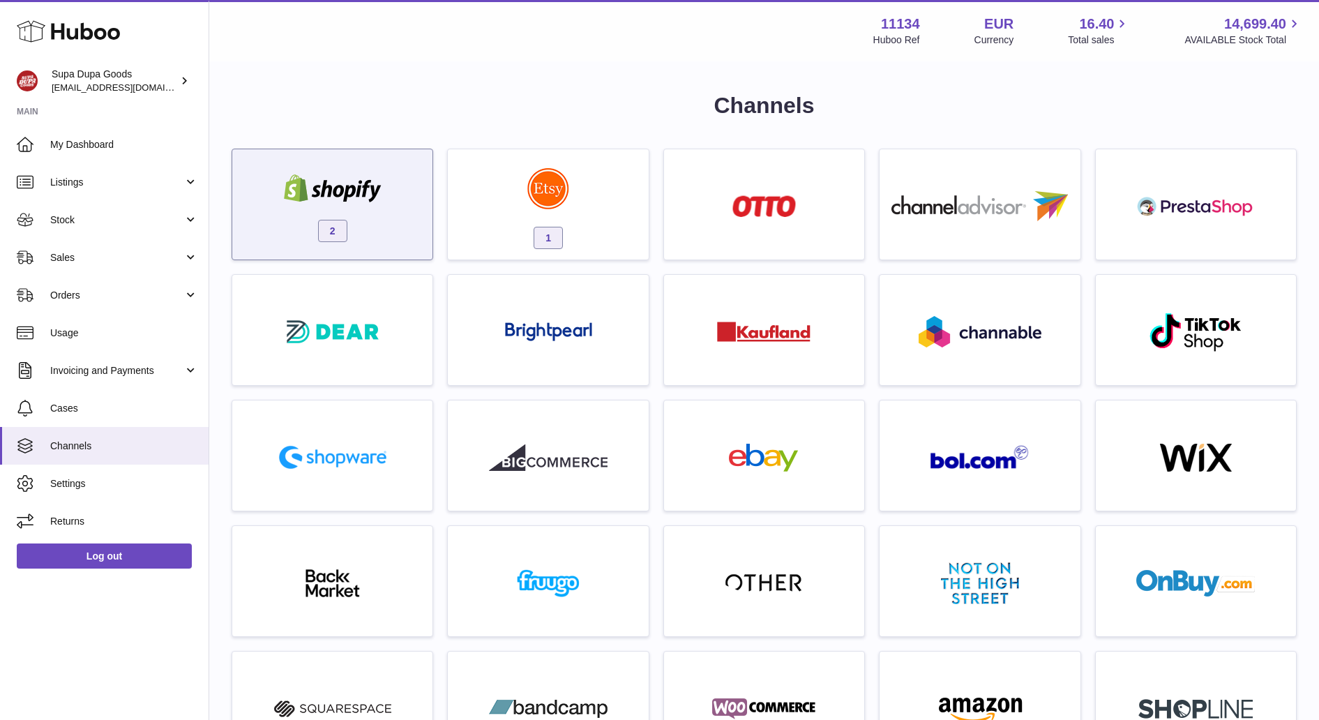
click at [333, 190] on img at bounding box center [332, 188] width 119 height 28
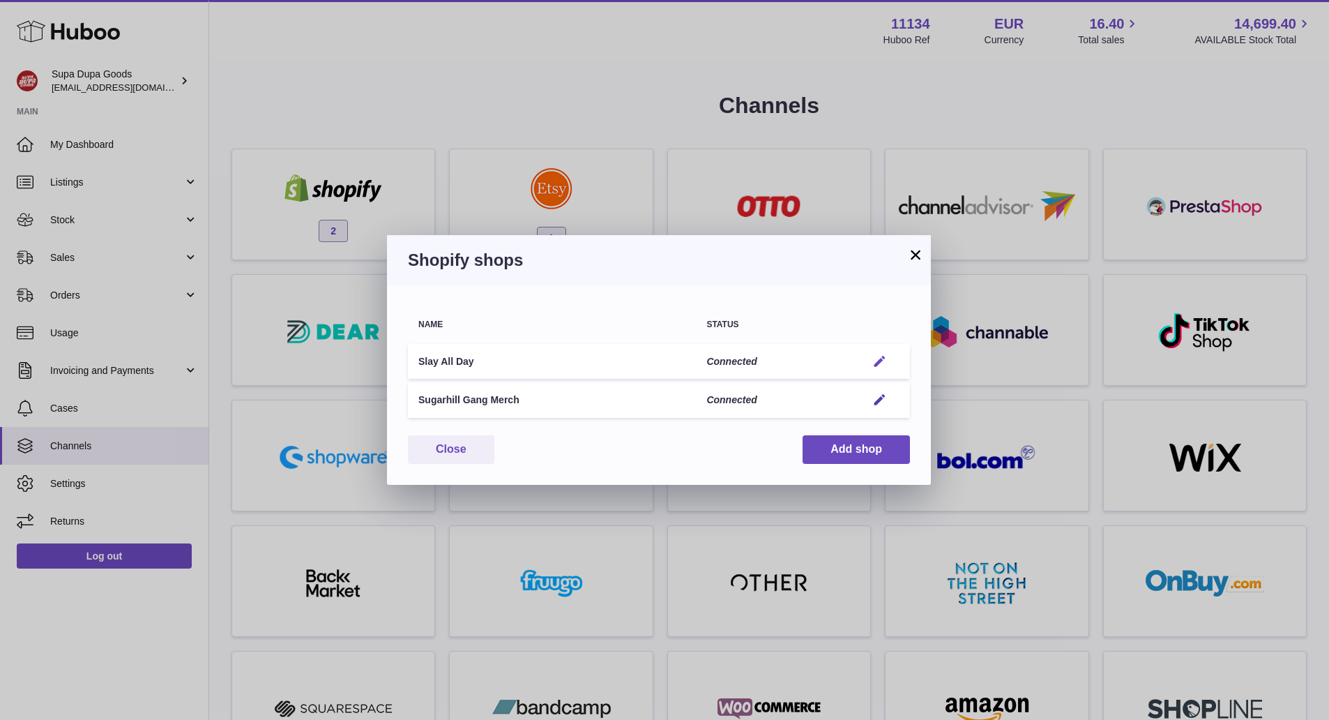
click at [889, 363] on button "Edit" at bounding box center [880, 361] width 26 height 15
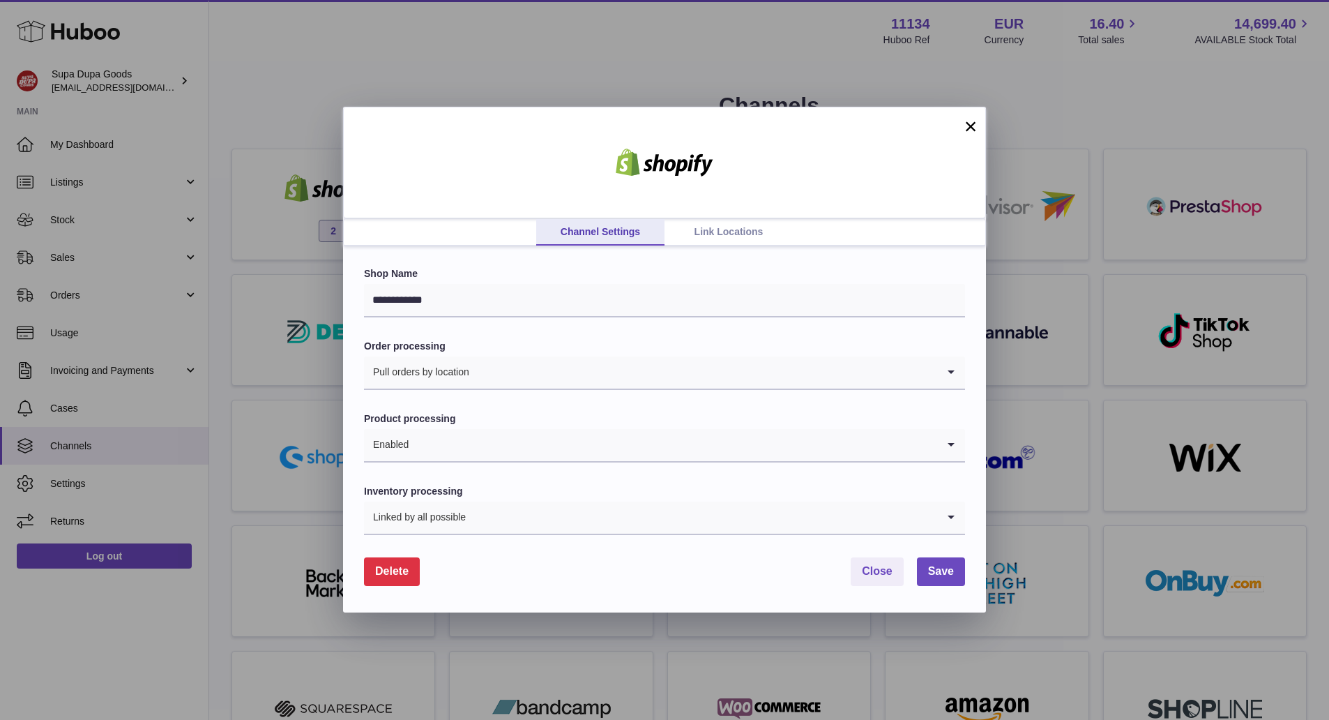
click at [736, 235] on link "Link Locations" at bounding box center [729, 232] width 128 height 26
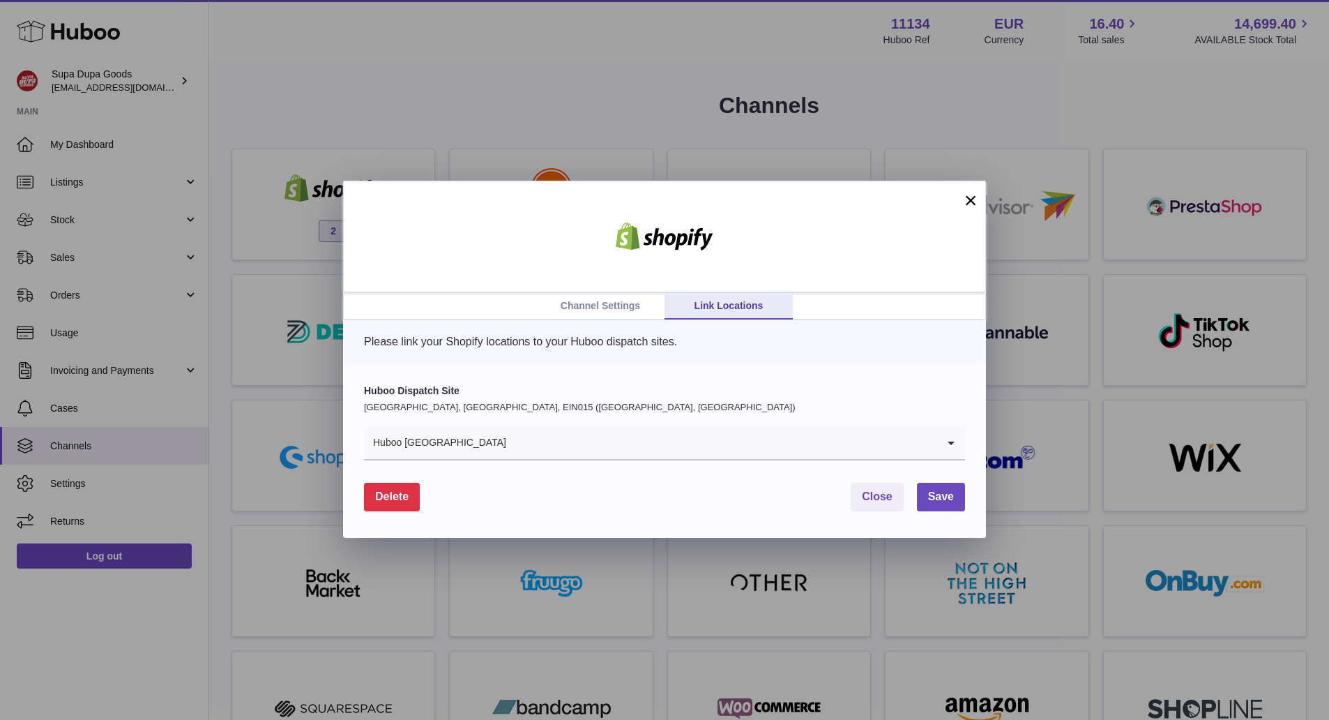
click at [600, 303] on link "Channel Settings" at bounding box center [600, 306] width 128 height 26
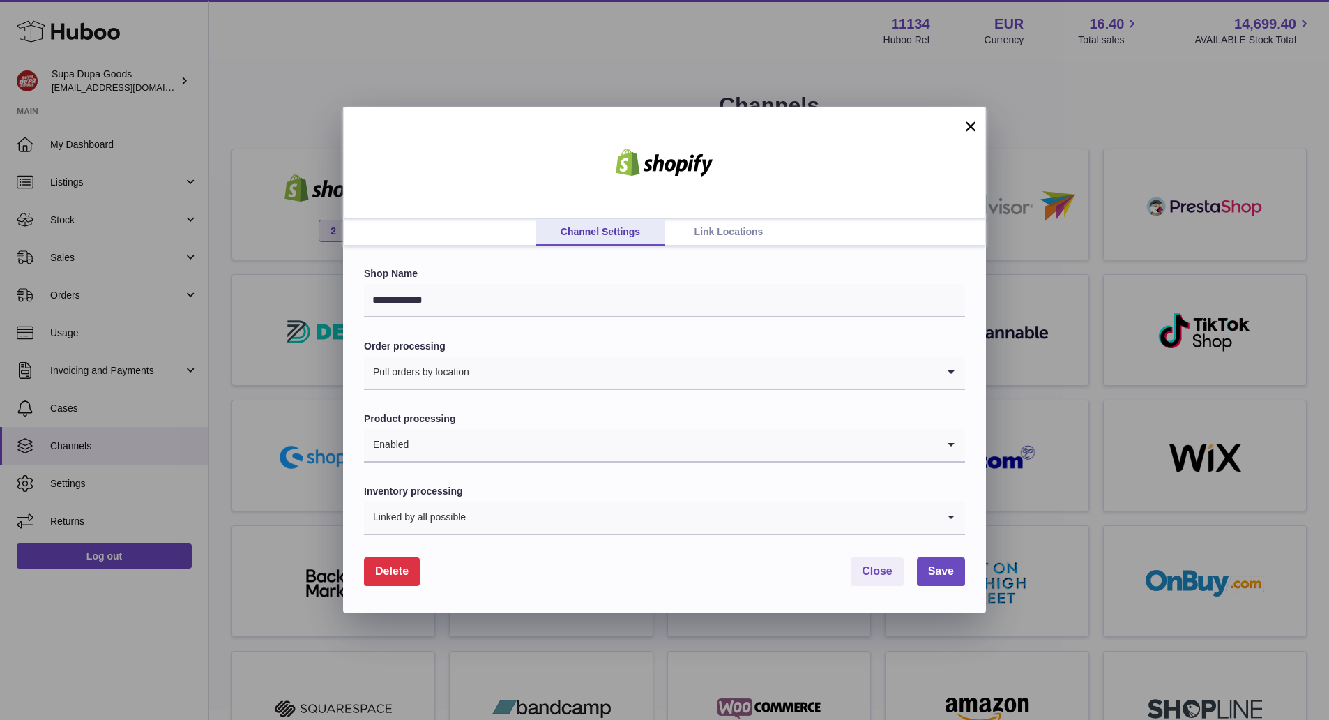
click at [490, 434] on input "Search for option" at bounding box center [673, 445] width 528 height 32
click at [497, 414] on label "Product processing" at bounding box center [664, 418] width 601 height 13
click at [877, 577] on span "Close" at bounding box center [877, 571] width 31 height 12
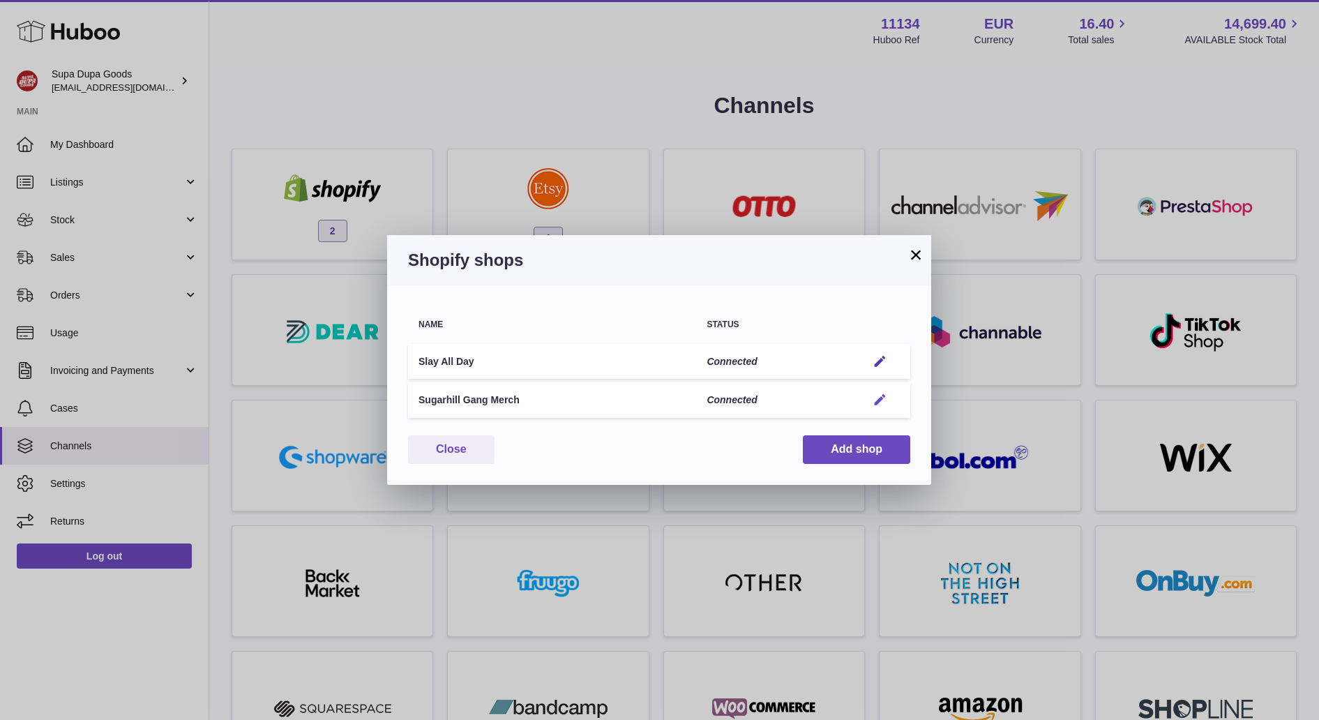
click at [880, 400] on em "button" at bounding box center [879, 400] width 15 height 15
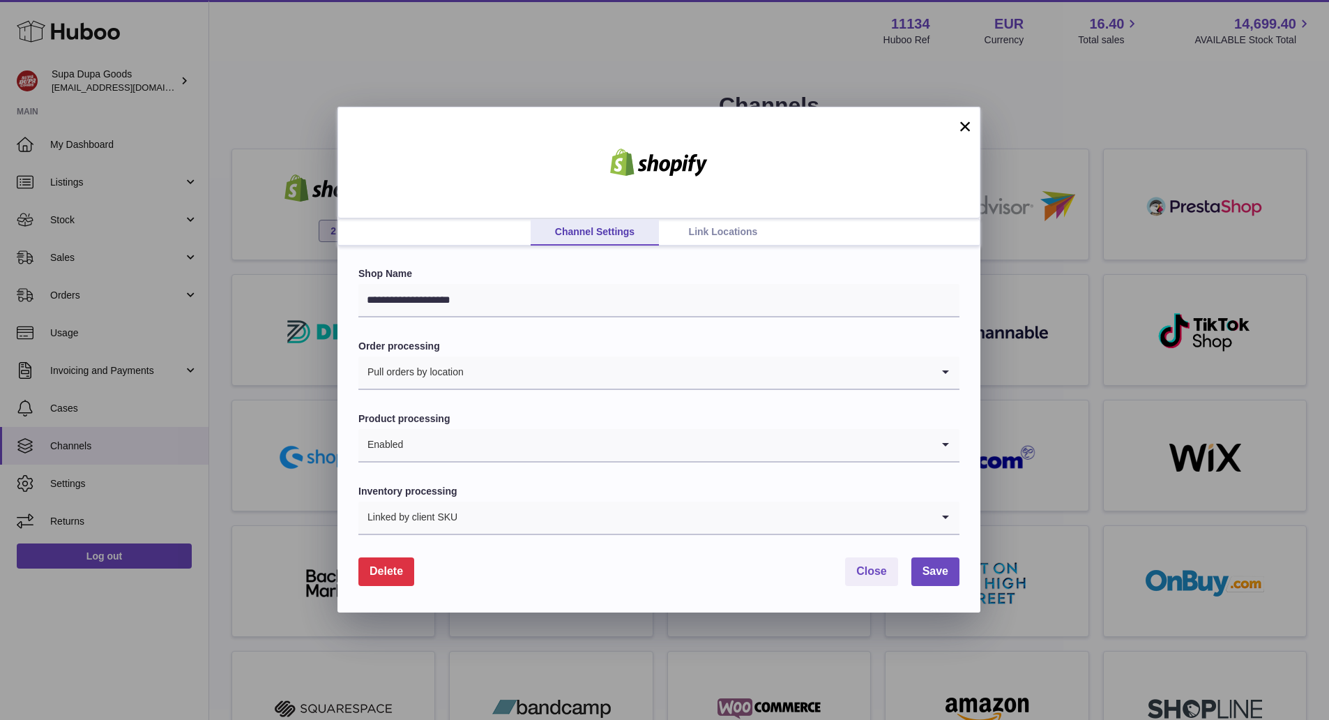
click at [721, 229] on link "Link Locations" at bounding box center [723, 232] width 128 height 26
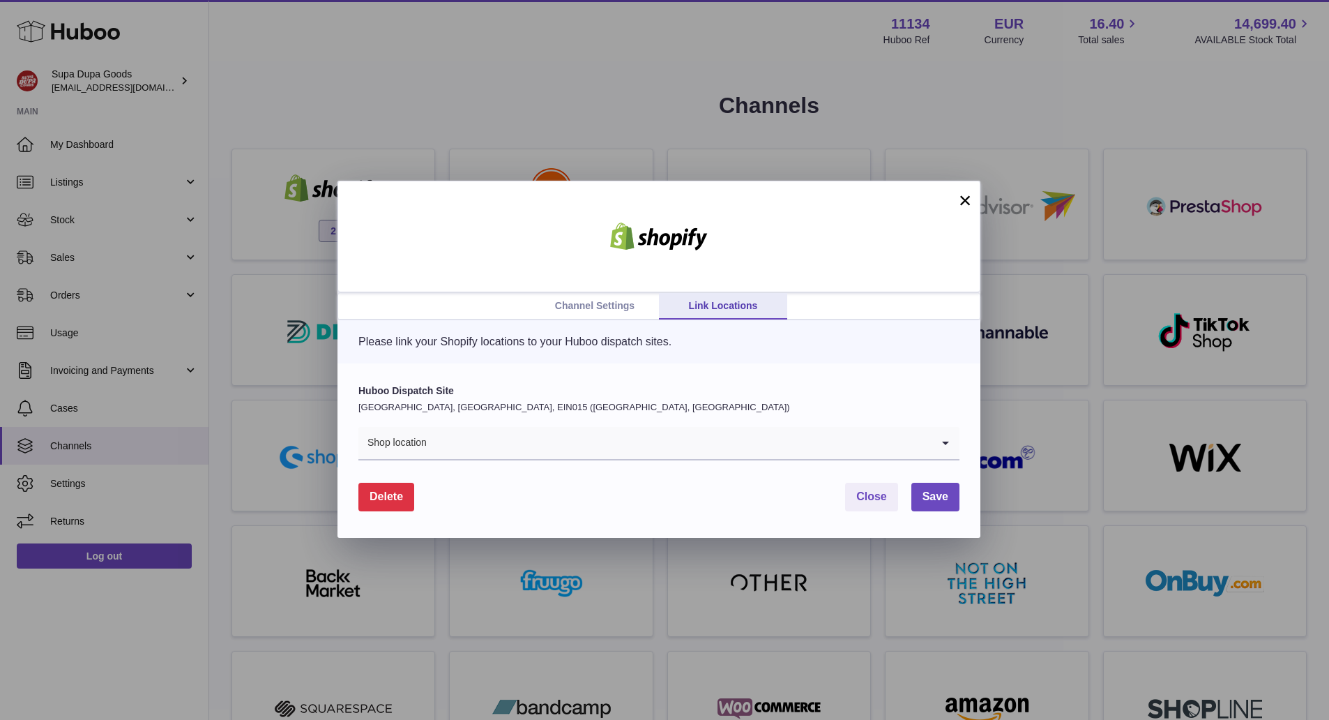
click at [600, 315] on link "Channel Settings" at bounding box center [595, 306] width 128 height 26
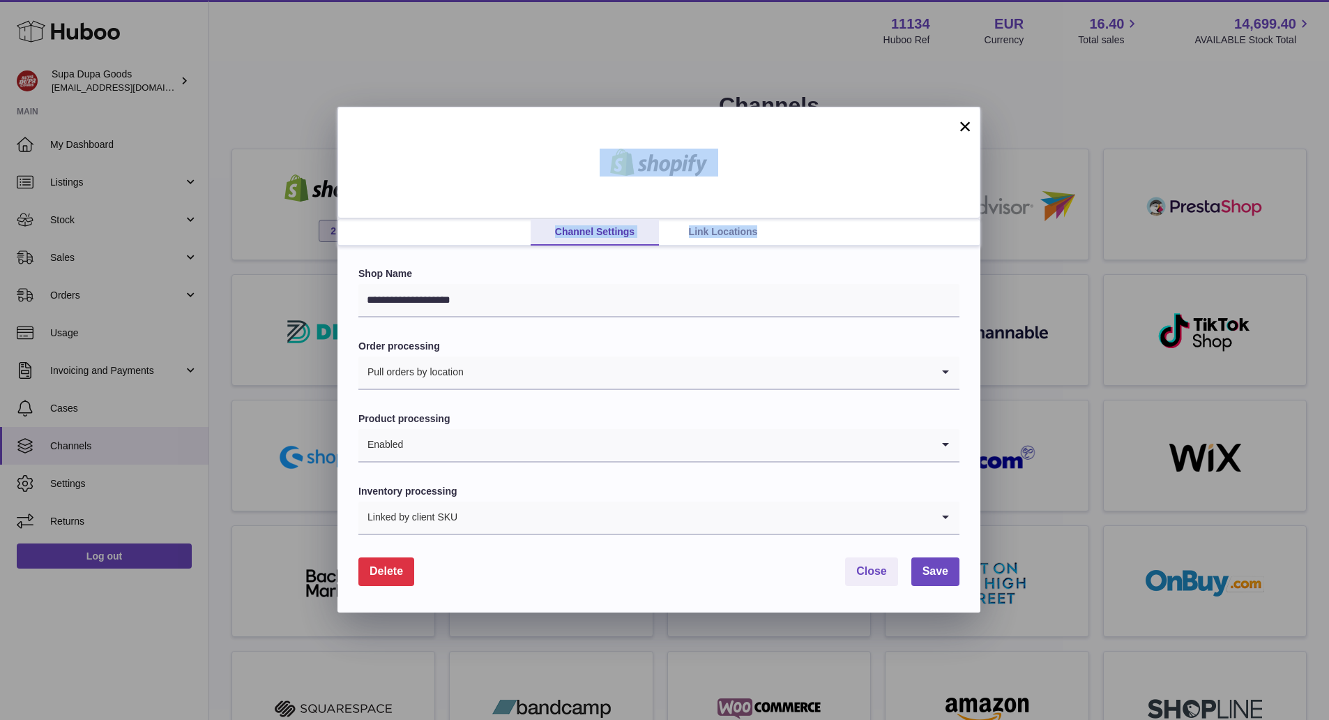
click at [956, 121] on div "**********" at bounding box center [659, 360] width 643 height 506
click at [960, 129] on button "×" at bounding box center [965, 126] width 17 height 17
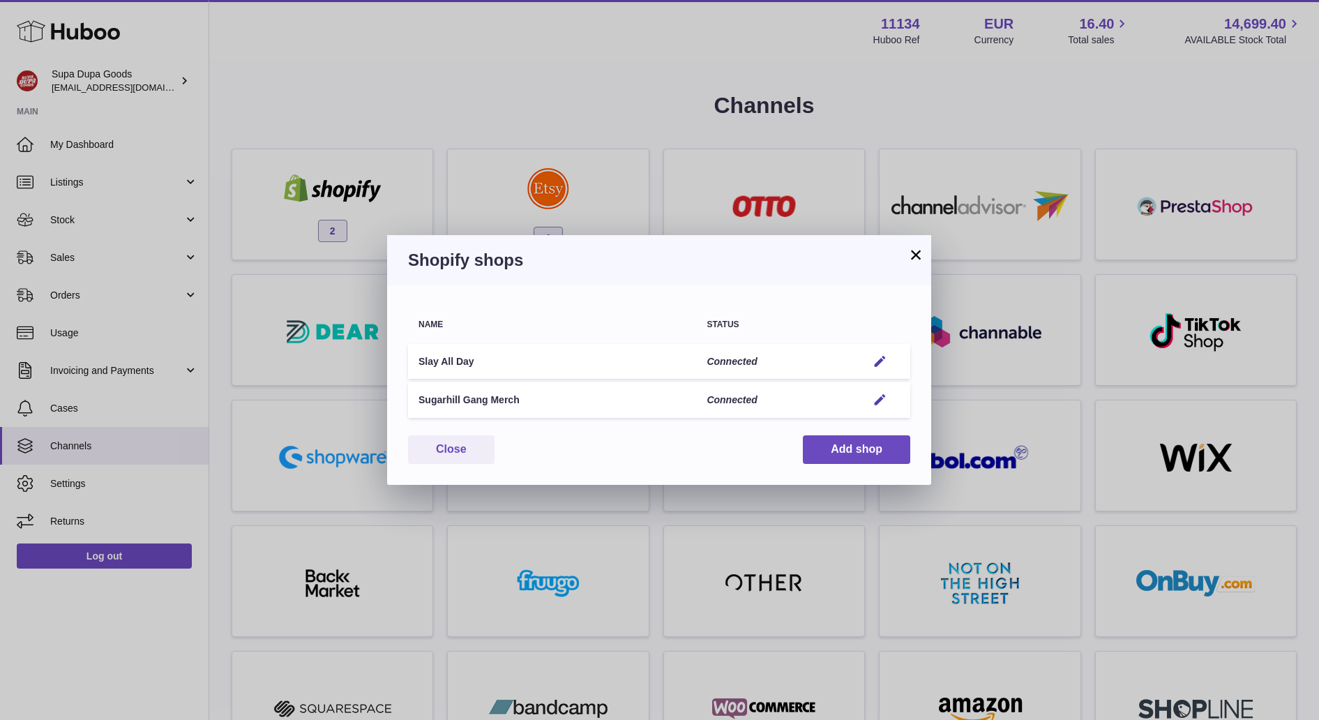
click at [914, 249] on button "×" at bounding box center [915, 254] width 17 height 17
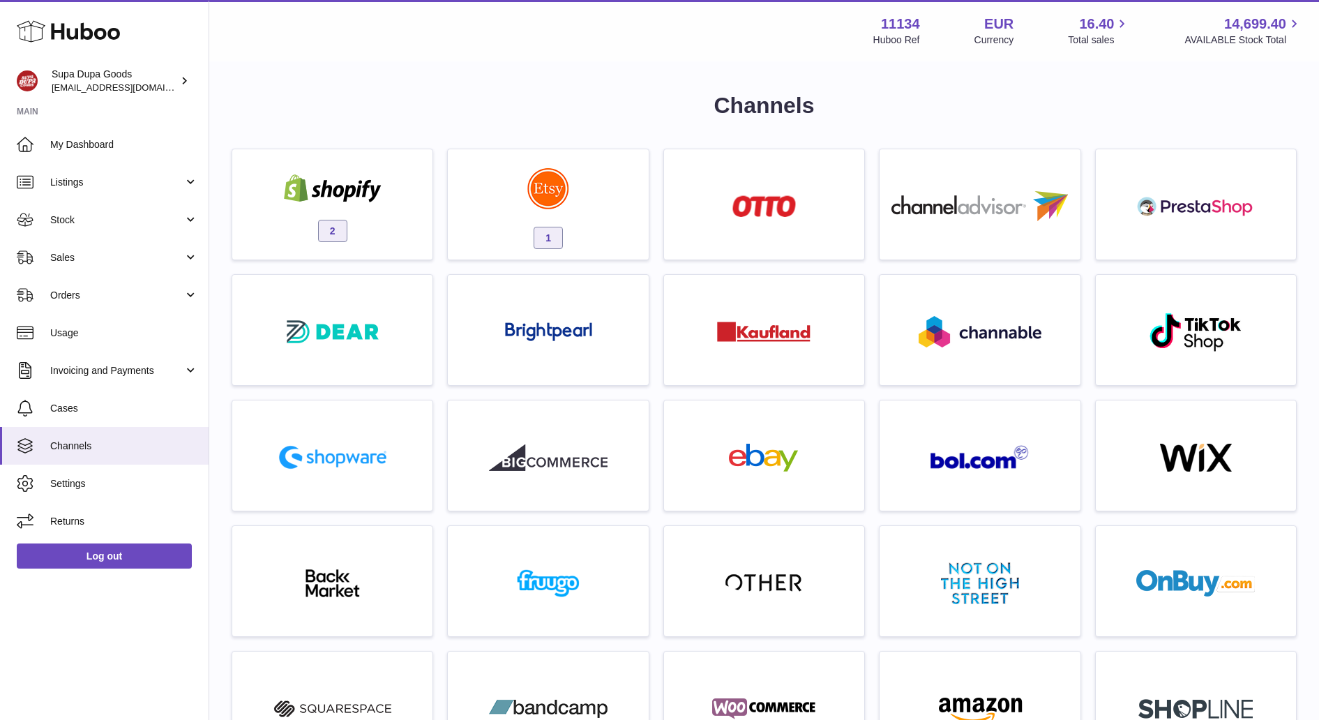
drag, startPoint x: 381, startPoint y: 77, endPoint x: 369, endPoint y: 80, distance: 12.4
click at [381, 77] on div "Channels 2 1 For any of these extra channels contact support Multichannels" at bounding box center [763, 601] width 1109 height 1076
click at [95, 281] on link "Orders" at bounding box center [104, 295] width 209 height 38
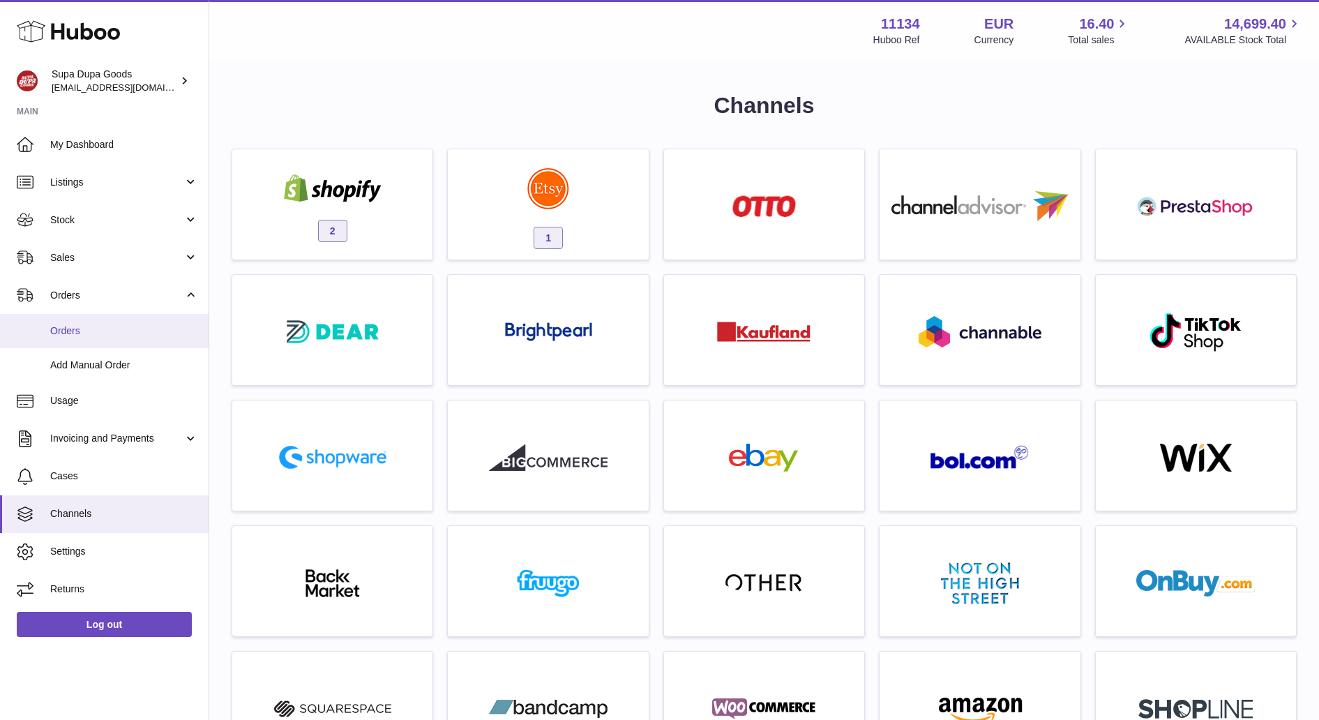
click at [87, 330] on span "Orders" at bounding box center [124, 330] width 148 height 13
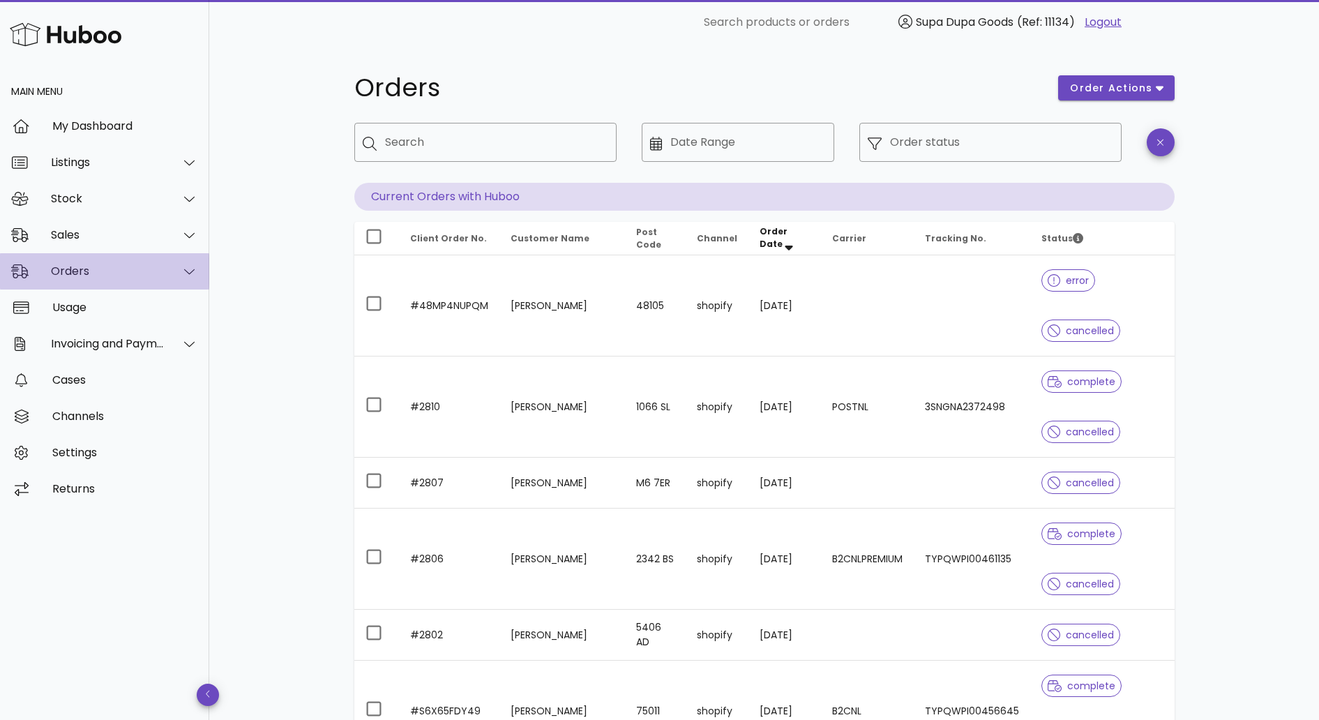
click at [90, 273] on div "Orders" at bounding box center [108, 270] width 114 height 13
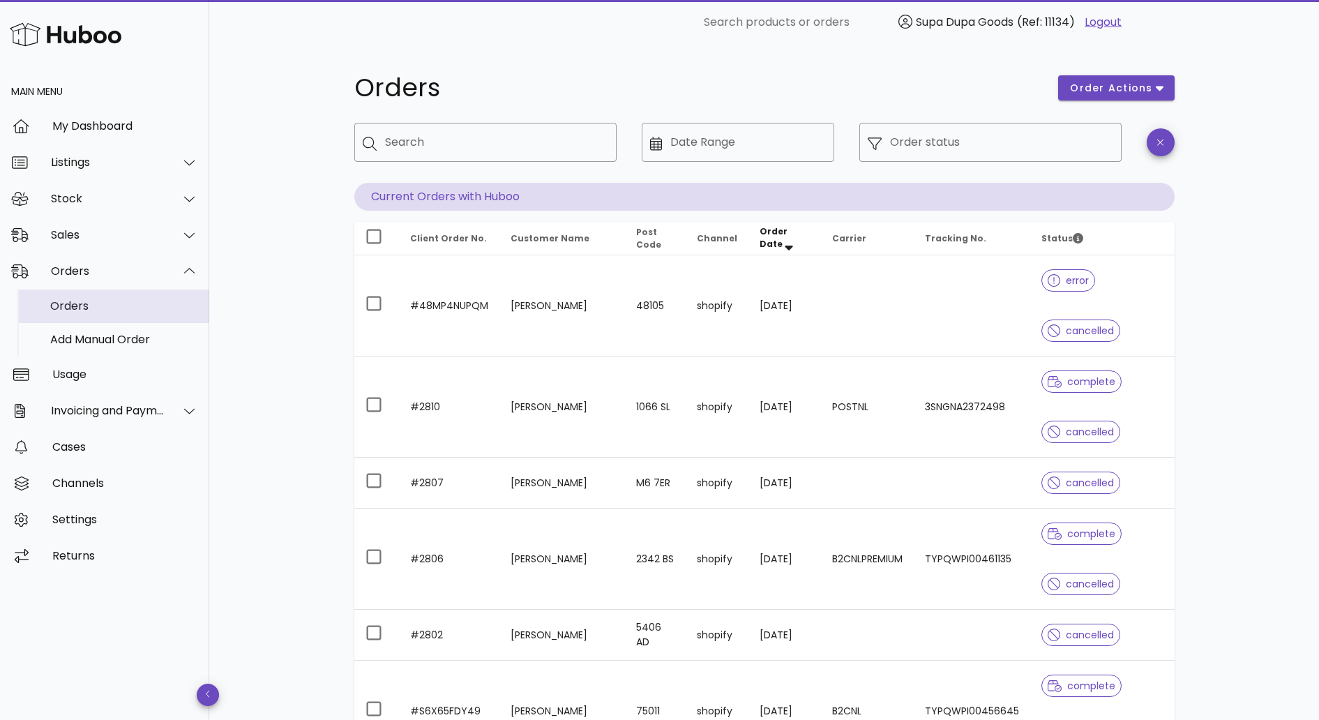
click at [73, 307] on div "Orders" at bounding box center [124, 305] width 148 height 13
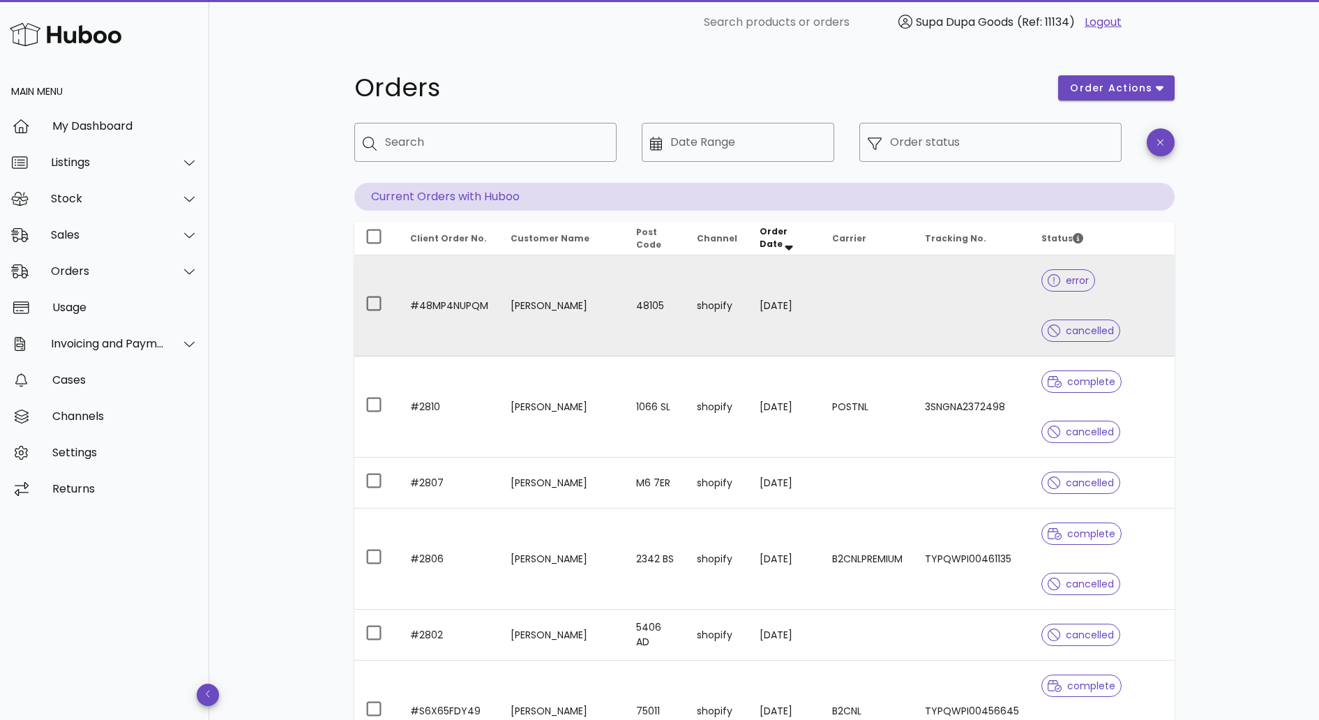
click at [516, 290] on td "[PERSON_NAME]" at bounding box center [562, 305] width 126 height 101
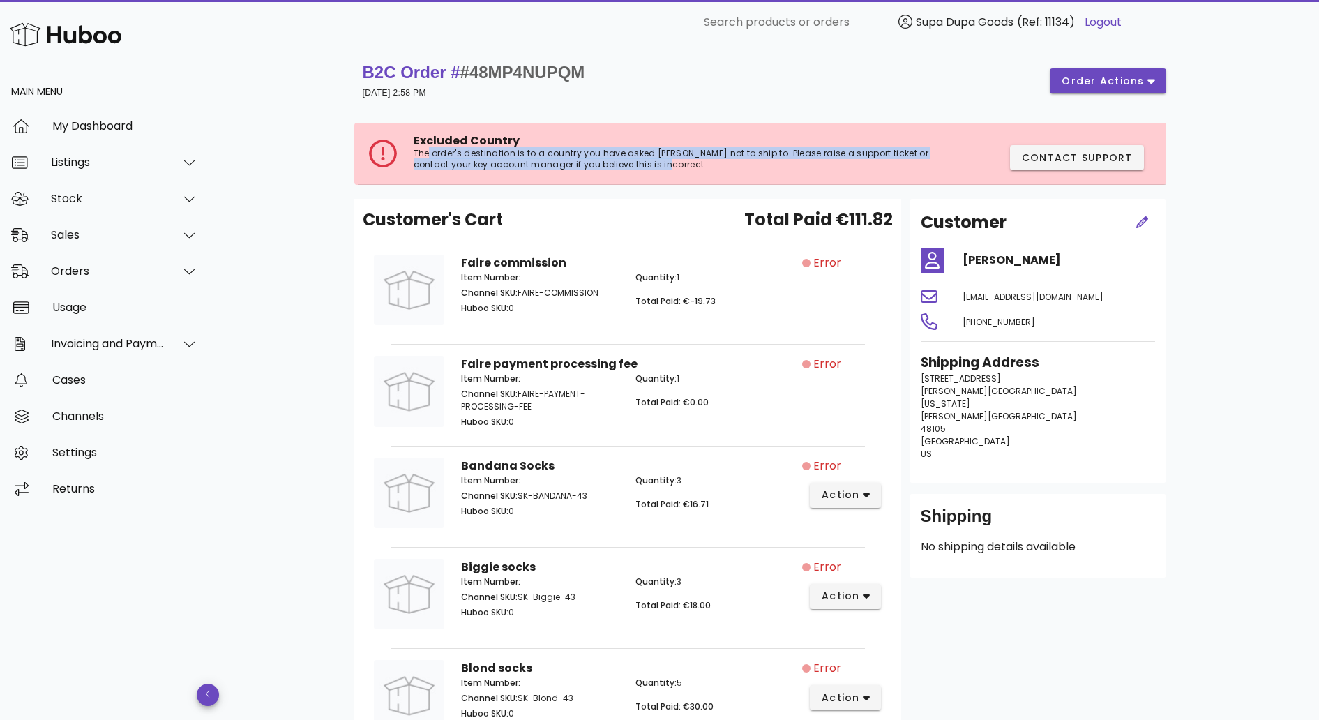
drag, startPoint x: 428, startPoint y: 156, endPoint x: 714, endPoint y: 174, distance: 286.4
click at [714, 174] on div "Excluded Country The order's destination is to a country you have asked [PERSON…" at bounding box center [762, 154] width 808 height 62
click at [657, 158] on p "The order's destination is to a country you have asked Huboo not to ship to. Pl…" at bounding box center [678, 159] width 528 height 22
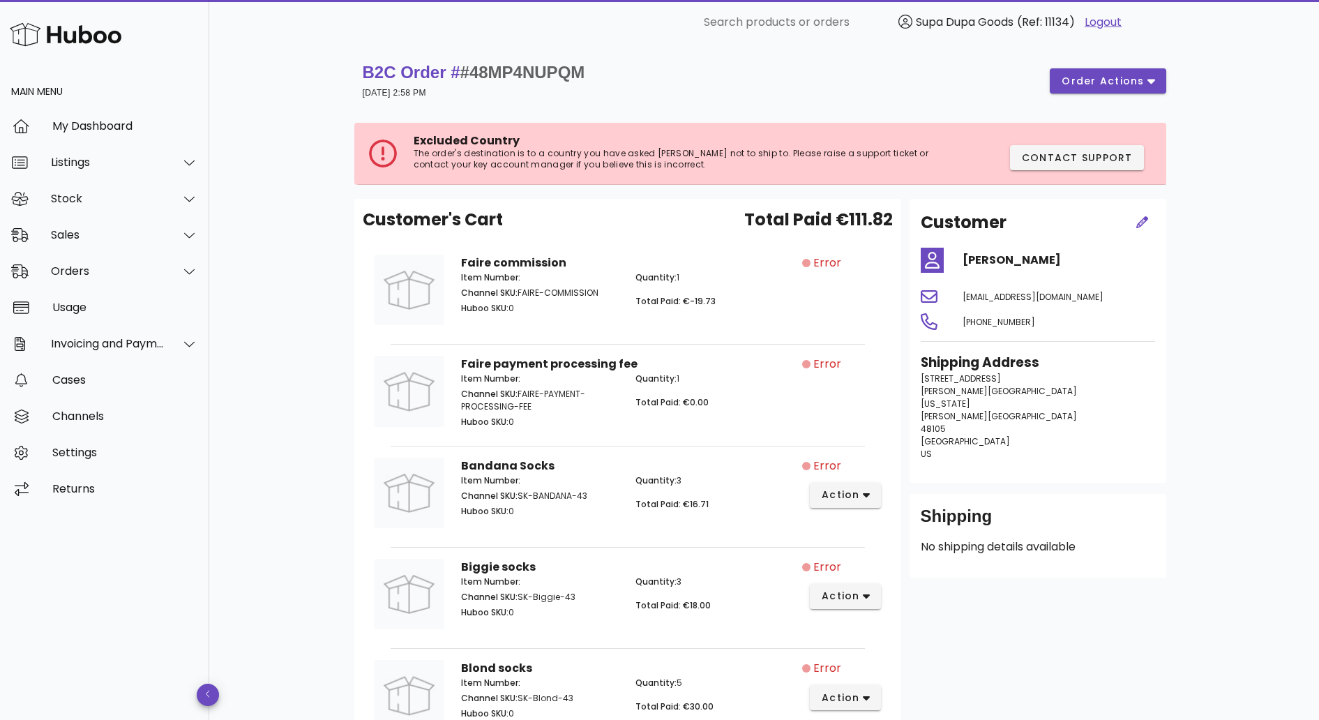
click at [666, 158] on p "The order's destination is to a country you have asked Huboo not to ship to. Pl…" at bounding box center [678, 159] width 528 height 22
click at [1135, 70] on button "order actions" at bounding box center [1108, 80] width 116 height 25
click at [1140, 130] on div "Cancel" at bounding box center [1136, 127] width 43 height 13
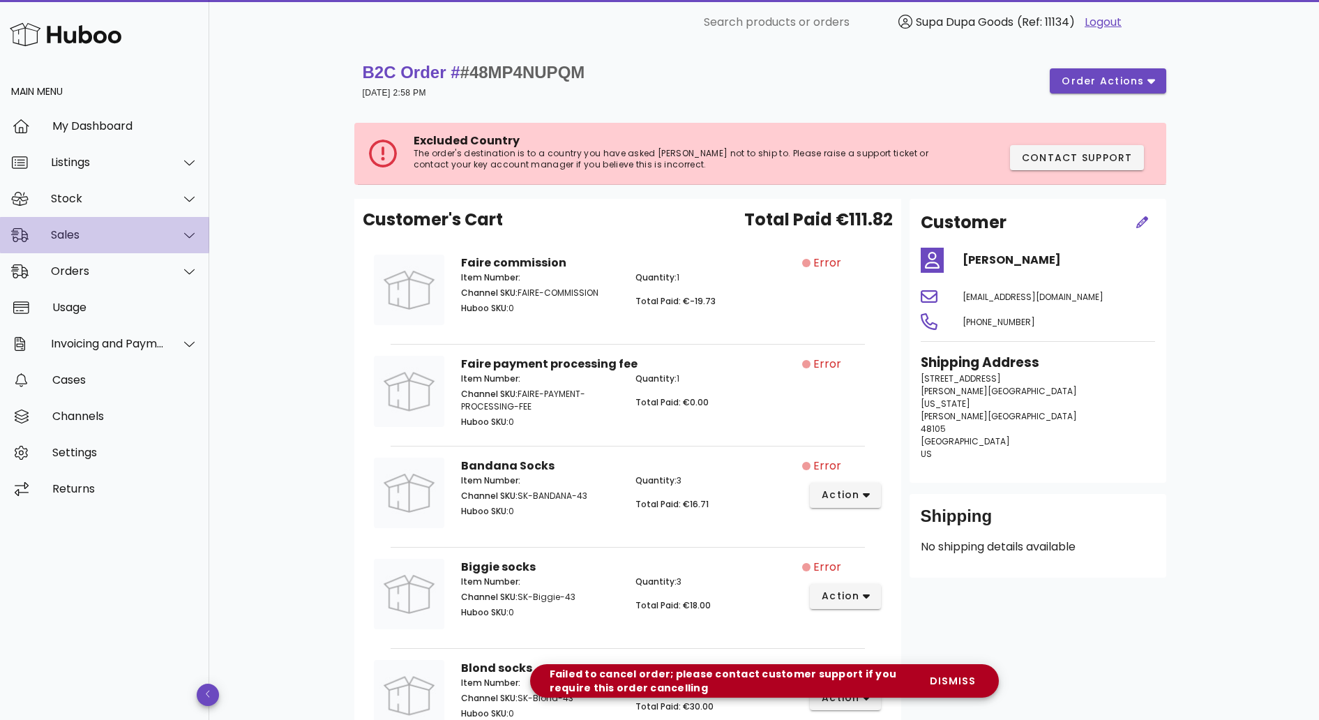
click at [63, 243] on div "Sales" at bounding box center [104, 235] width 209 height 36
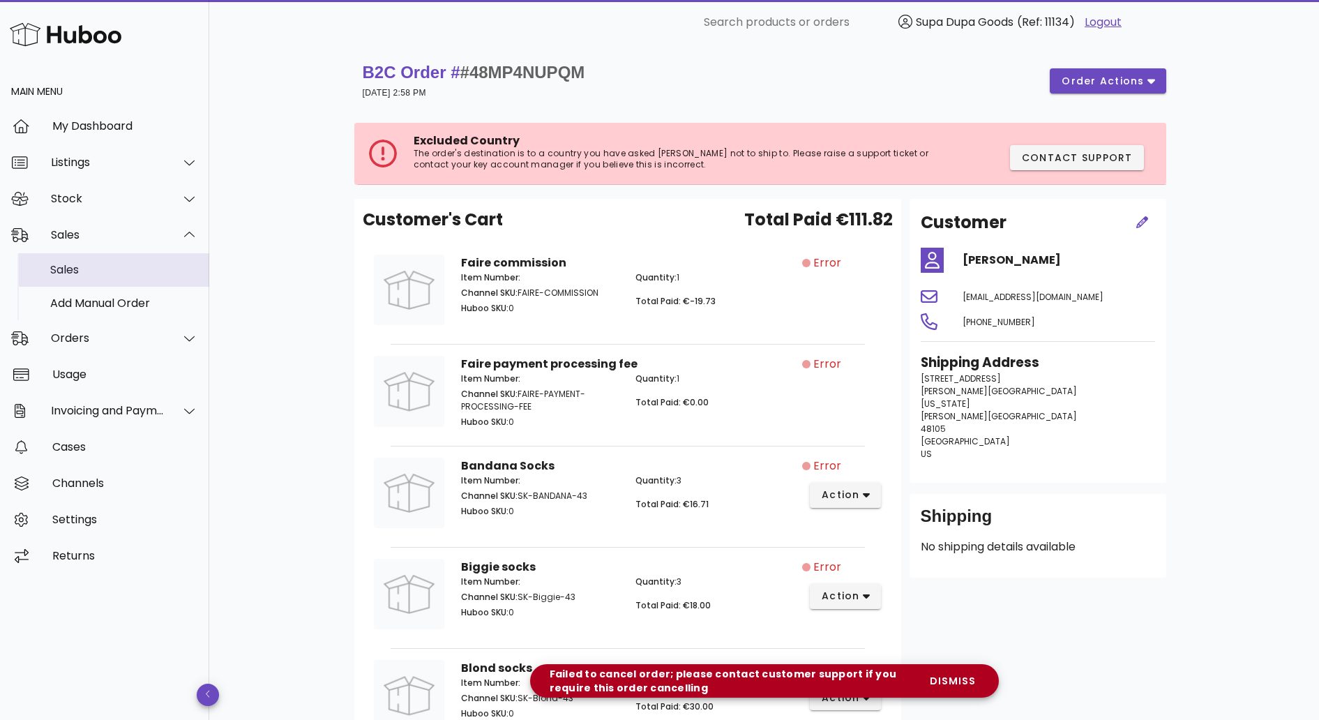
click at [68, 269] on div "Sales" at bounding box center [124, 269] width 148 height 13
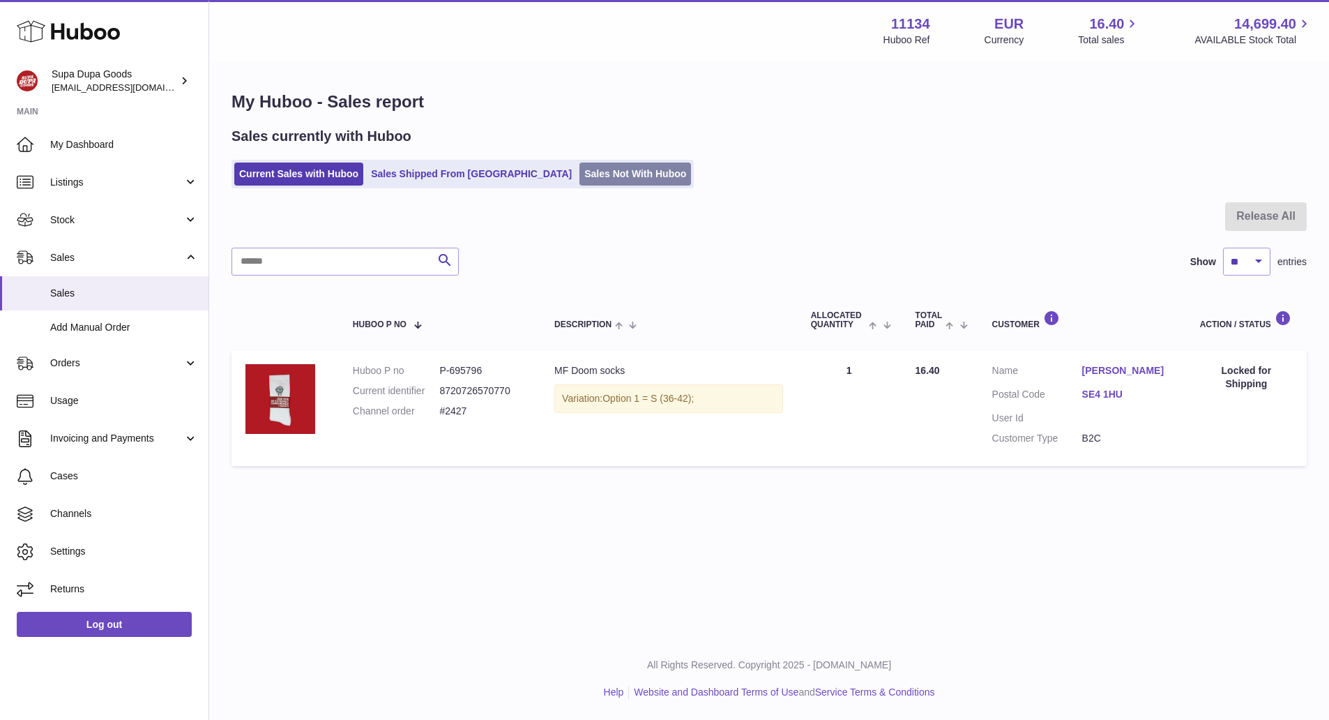
click at [580, 184] on link "Sales Not With Huboo" at bounding box center [636, 173] width 112 height 23
click at [580, 179] on link "Sales Not With Huboo" at bounding box center [636, 173] width 112 height 23
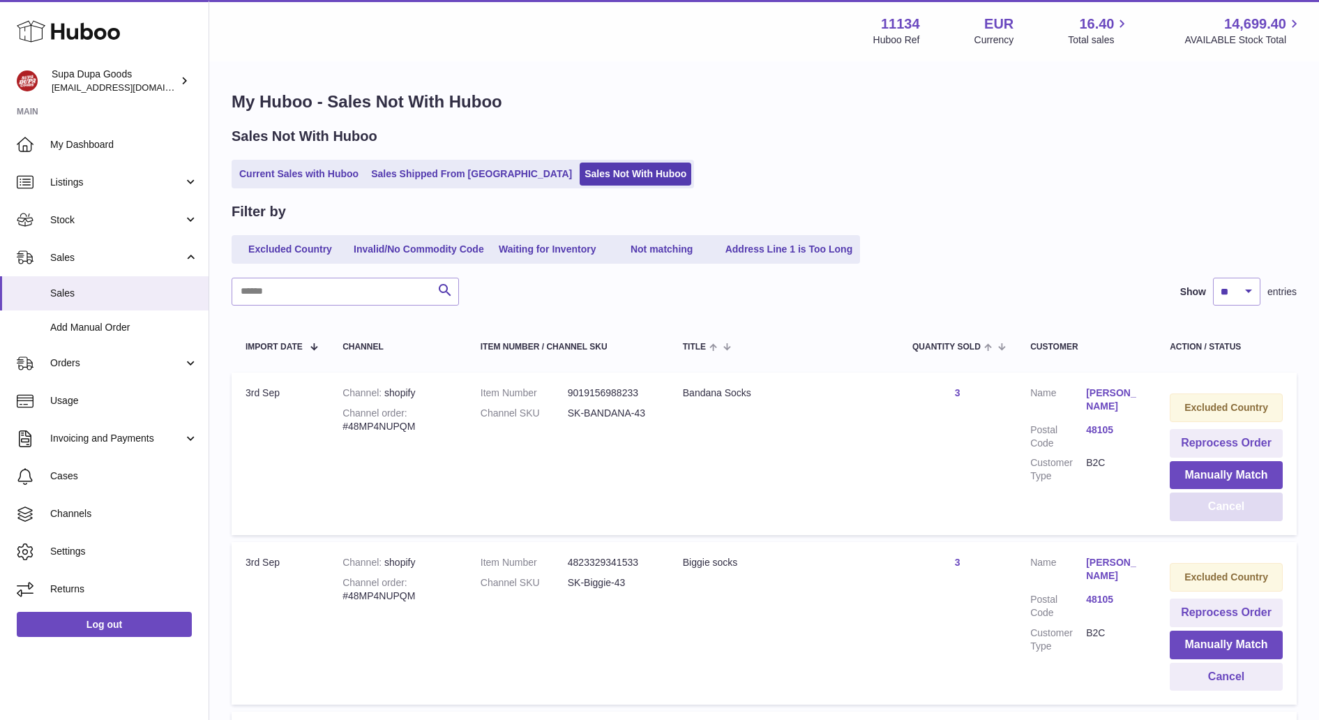
click at [1228, 506] on button "Cancel" at bounding box center [1225, 506] width 113 height 29
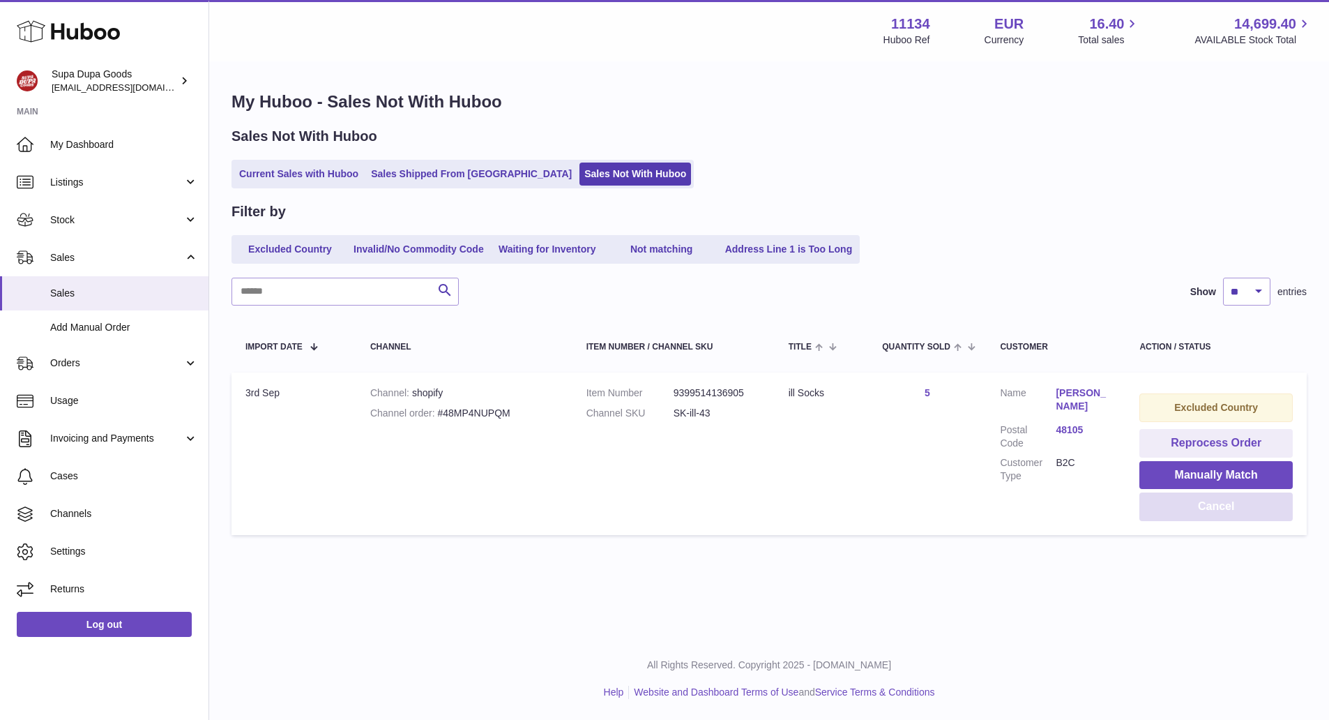
click at [1228, 506] on button "Cancel" at bounding box center [1215, 506] width 153 height 29
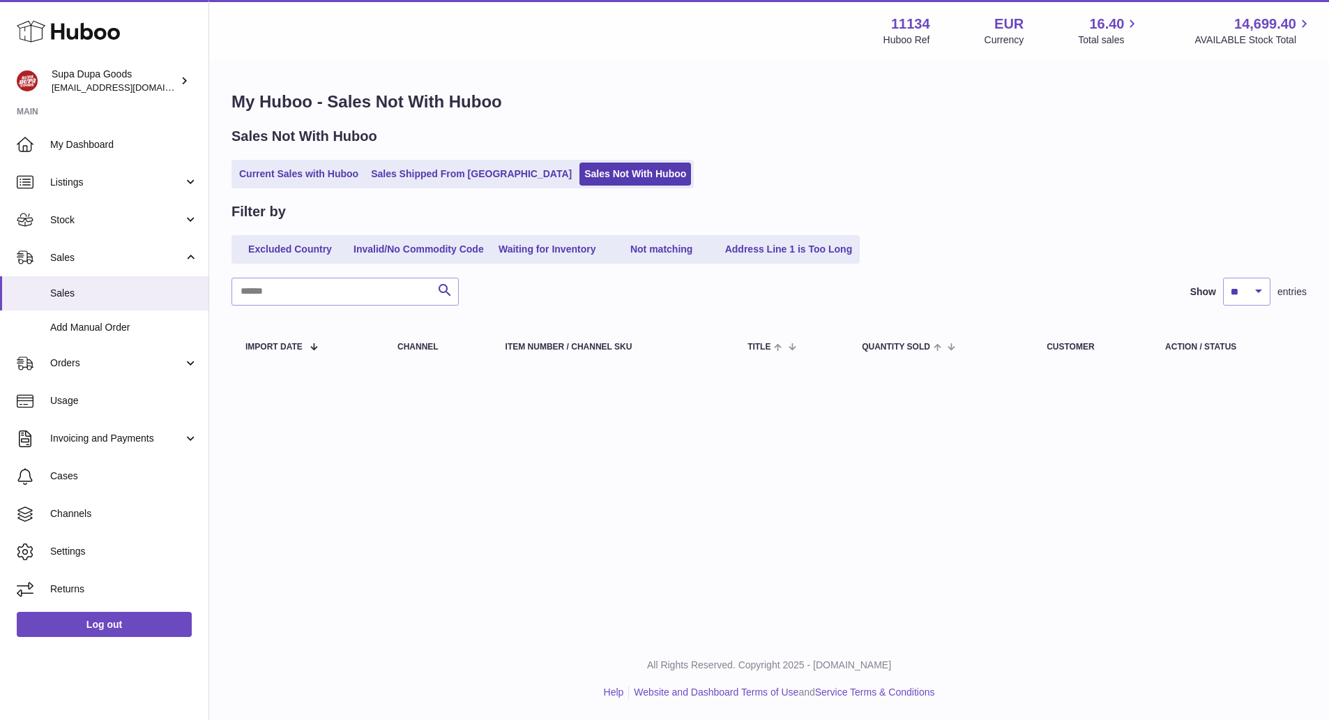
click at [474, 159] on div "Sales Not With Huboo Current Sales with Huboo Sales Shipped From Huboo Sales No…" at bounding box center [769, 157] width 1075 height 61
click at [467, 162] on link "Sales Shipped From [GEOGRAPHIC_DATA]" at bounding box center [471, 173] width 211 height 23
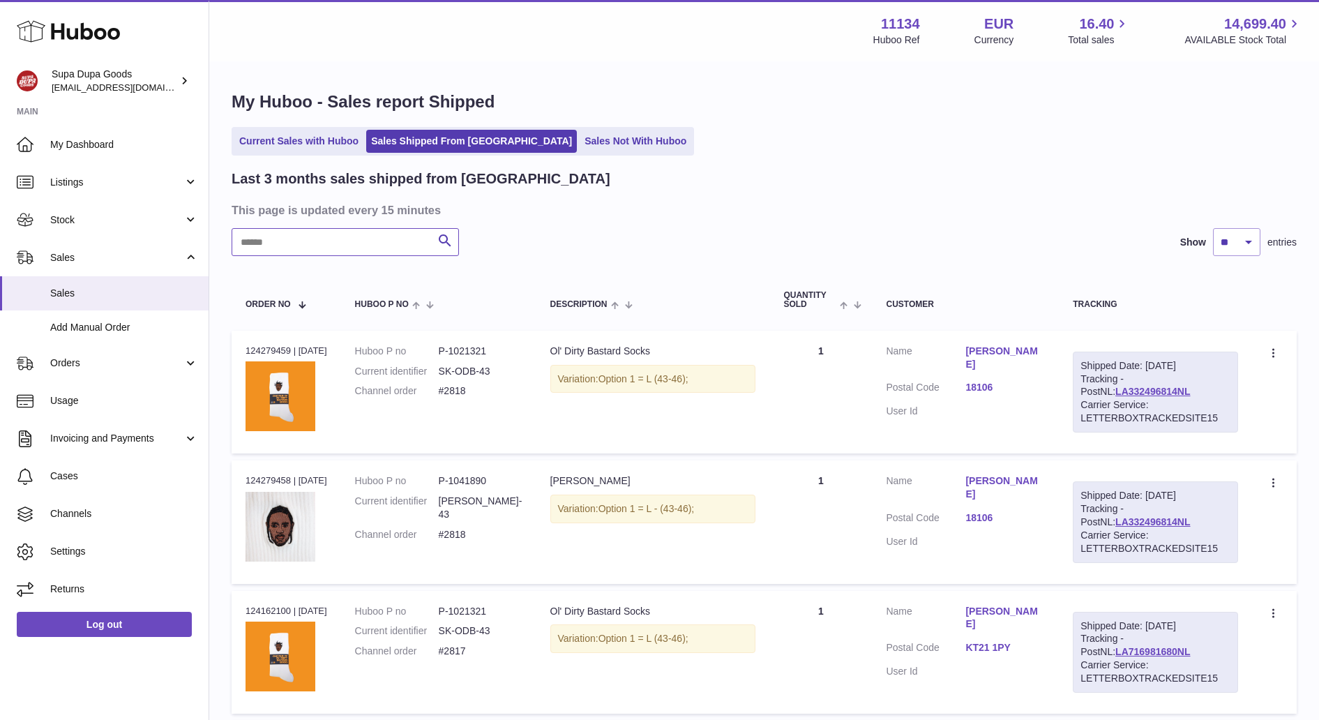
click at [312, 238] on input "text" at bounding box center [345, 242] width 227 height 28
type input "*******"
